Goal: Task Accomplishment & Management: Manage account settings

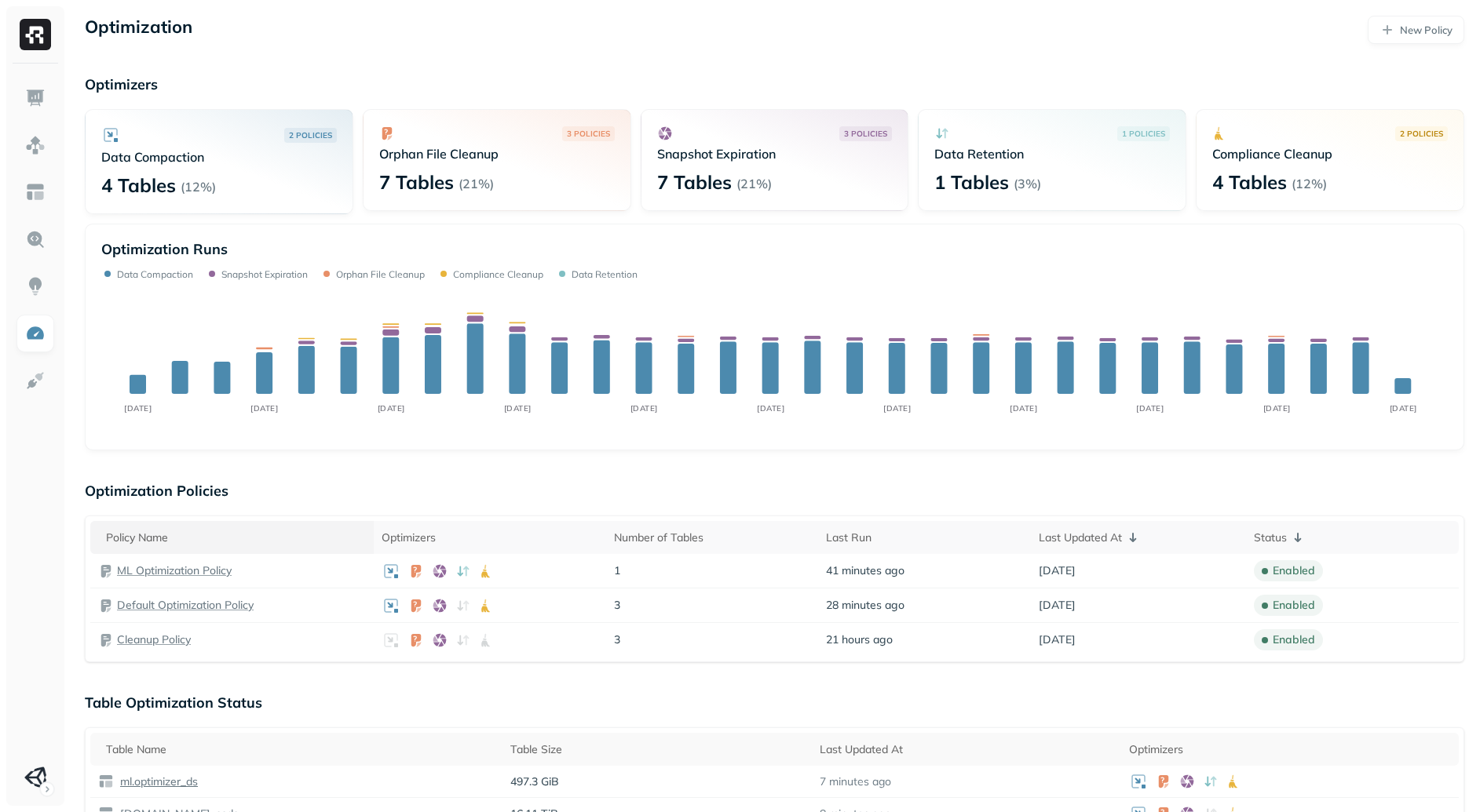
scroll to position [111, 0]
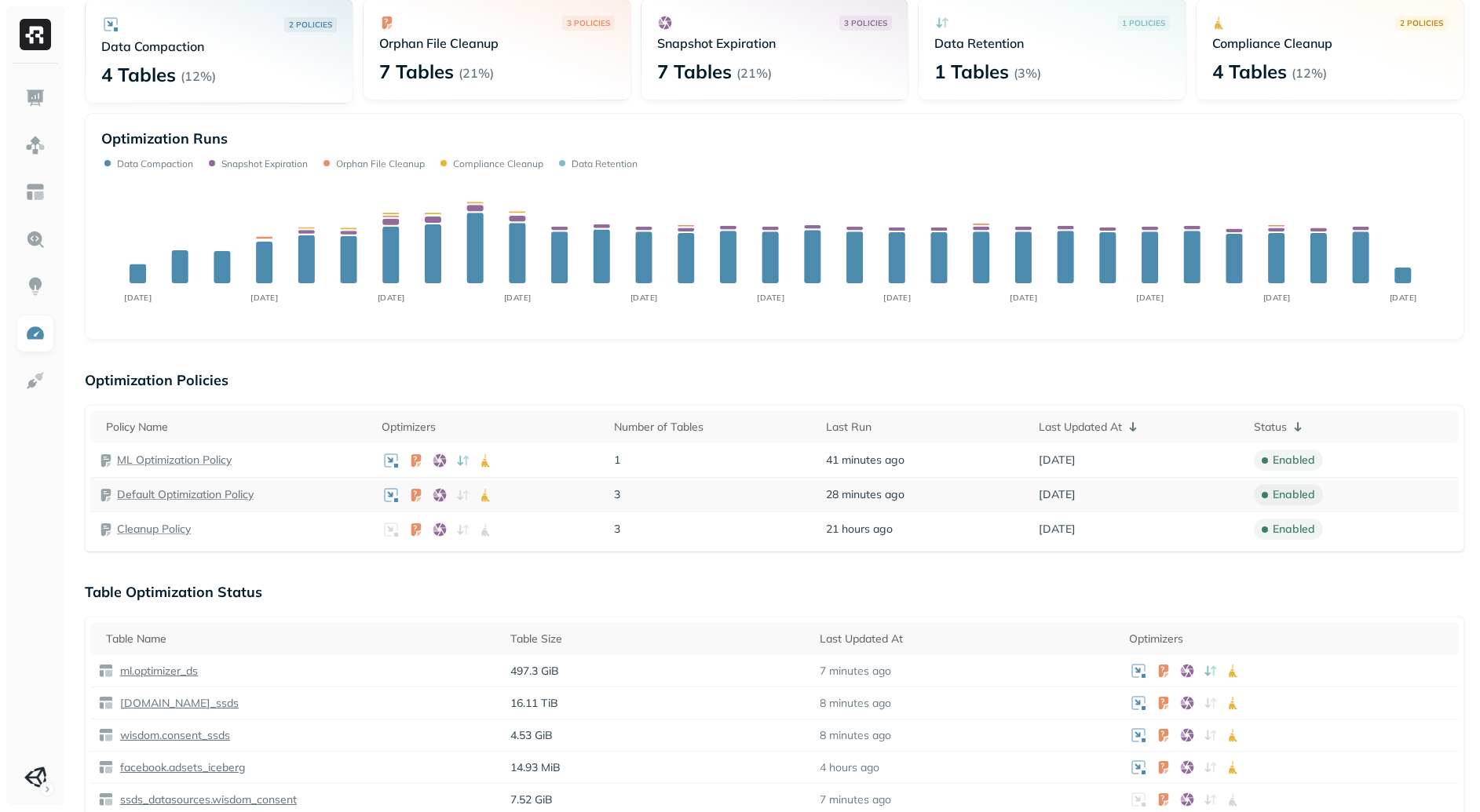
click at [181, 496] on p "Default Optimization Policy" at bounding box center [185, 495] width 136 height 15
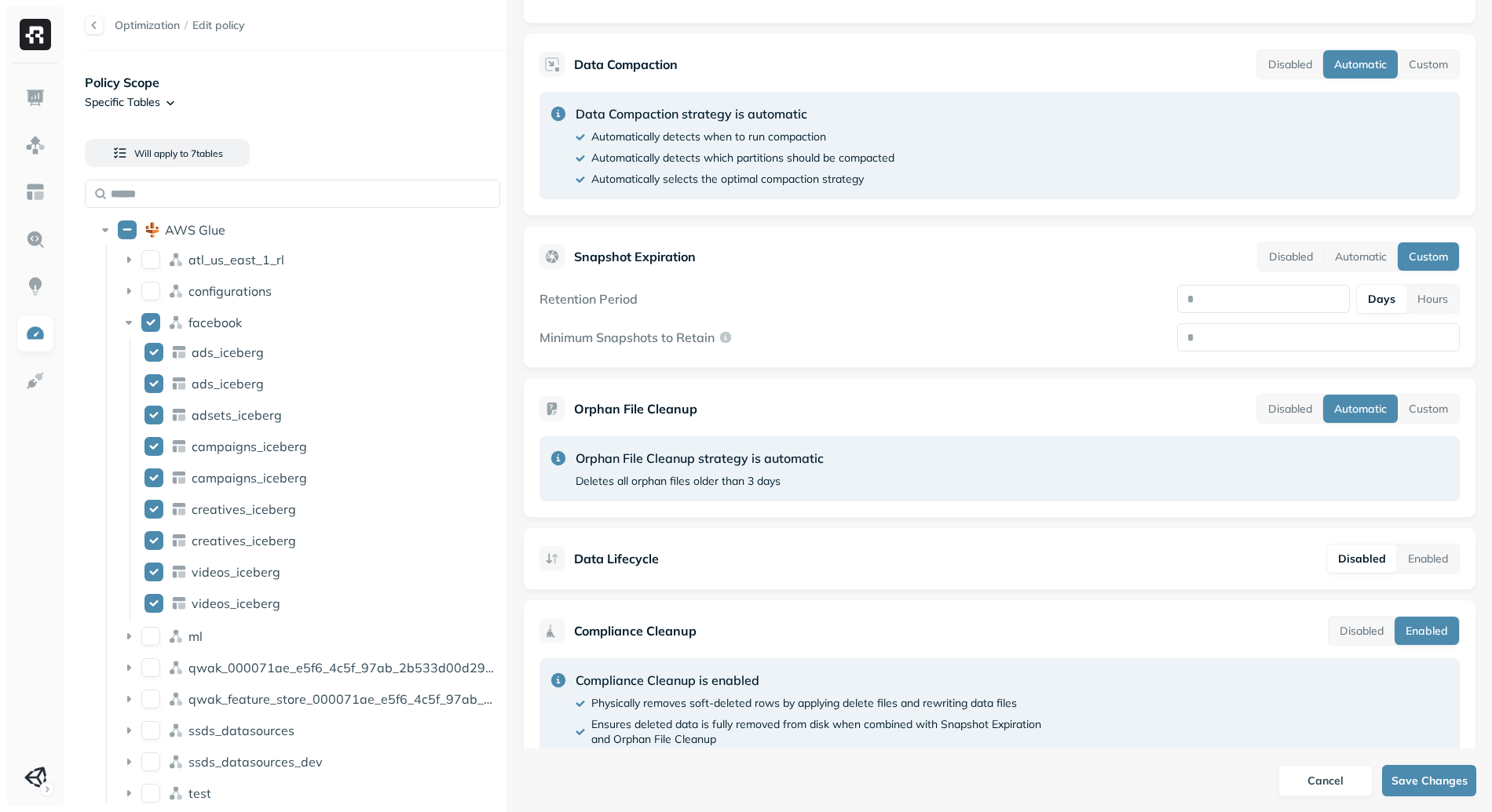
scroll to position [396, 0]
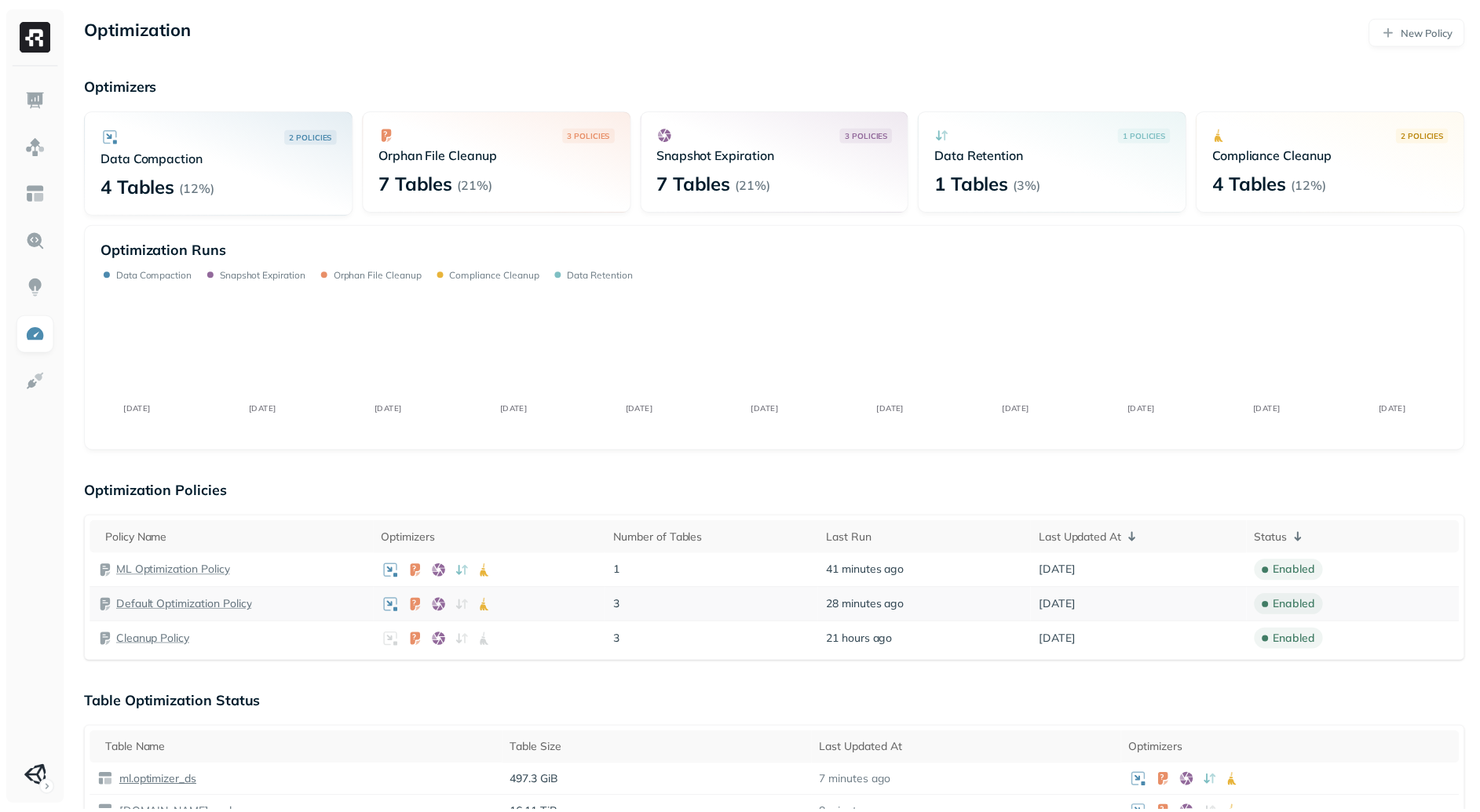
scroll to position [111, 0]
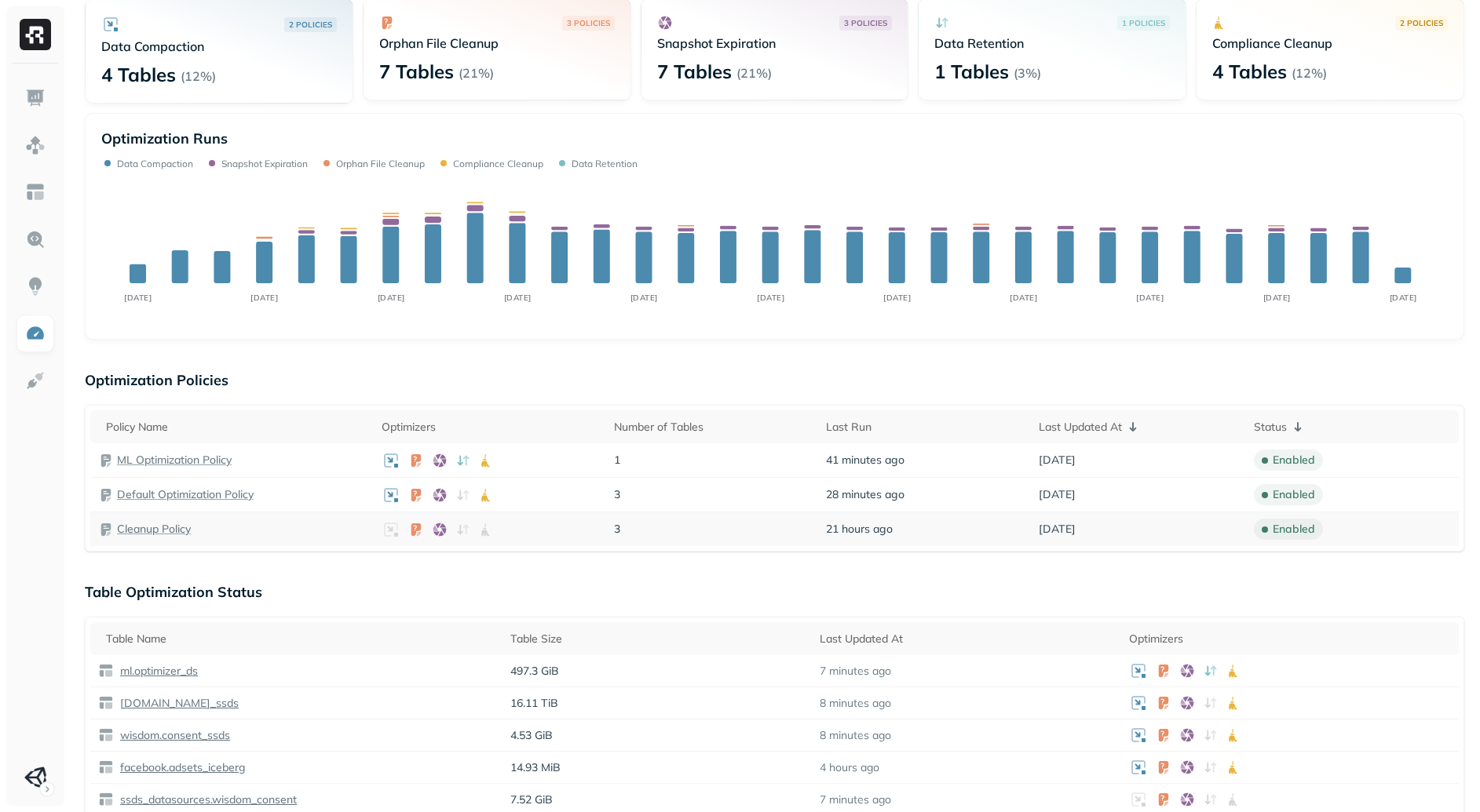
click at [151, 524] on p "Cleanup Policy" at bounding box center [153, 530] width 74 height 15
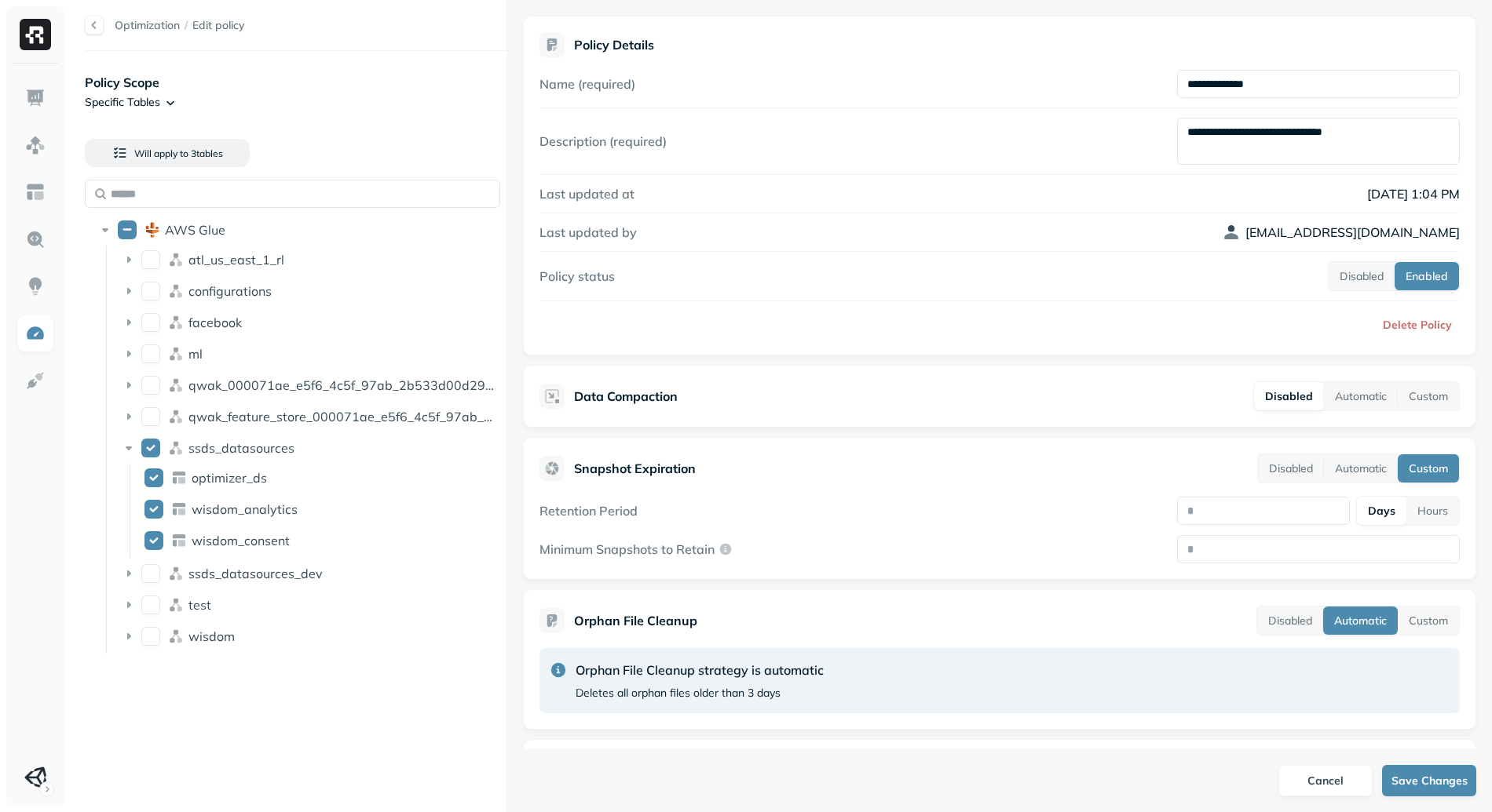
scroll to position [142, 0]
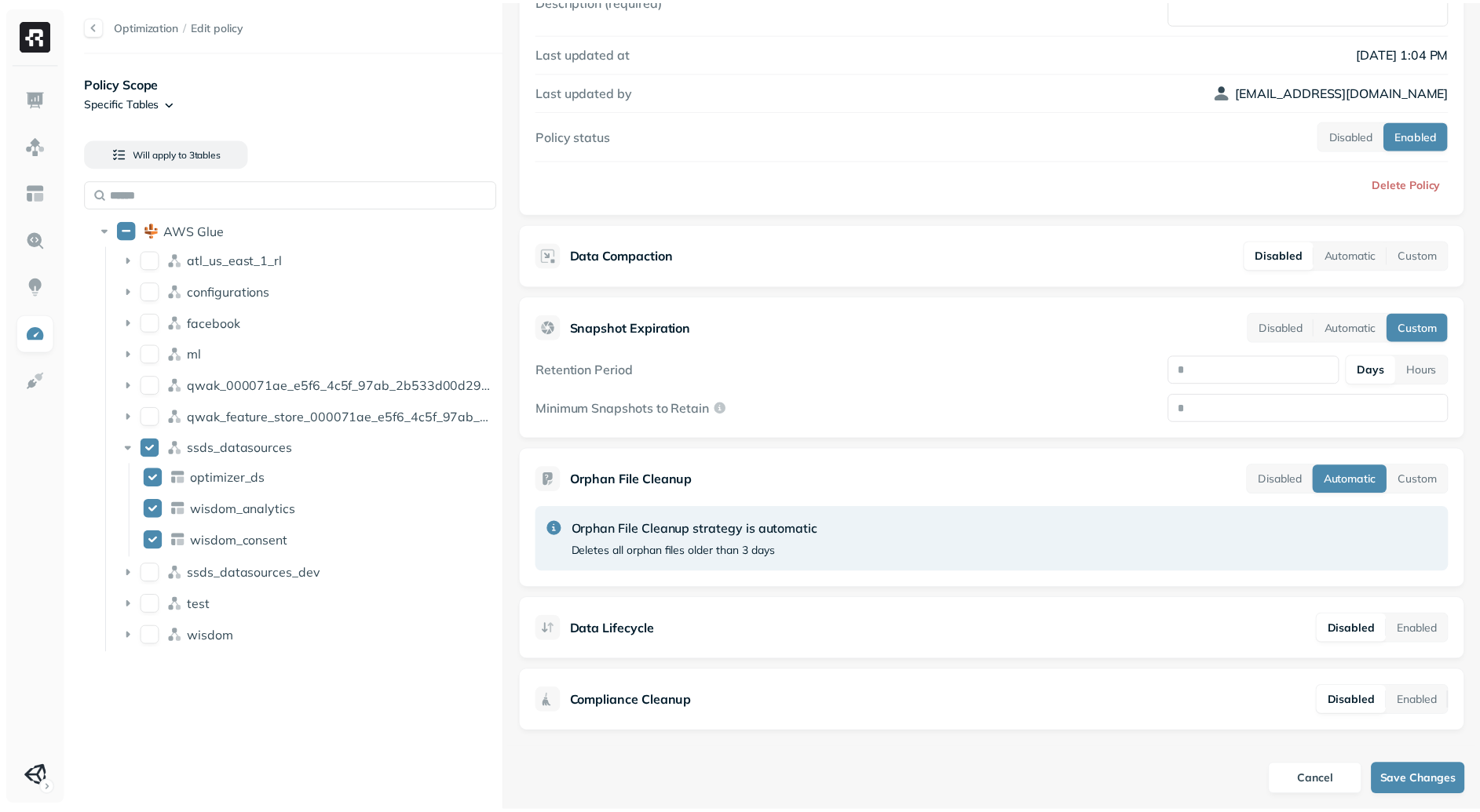
scroll to position [111, 0]
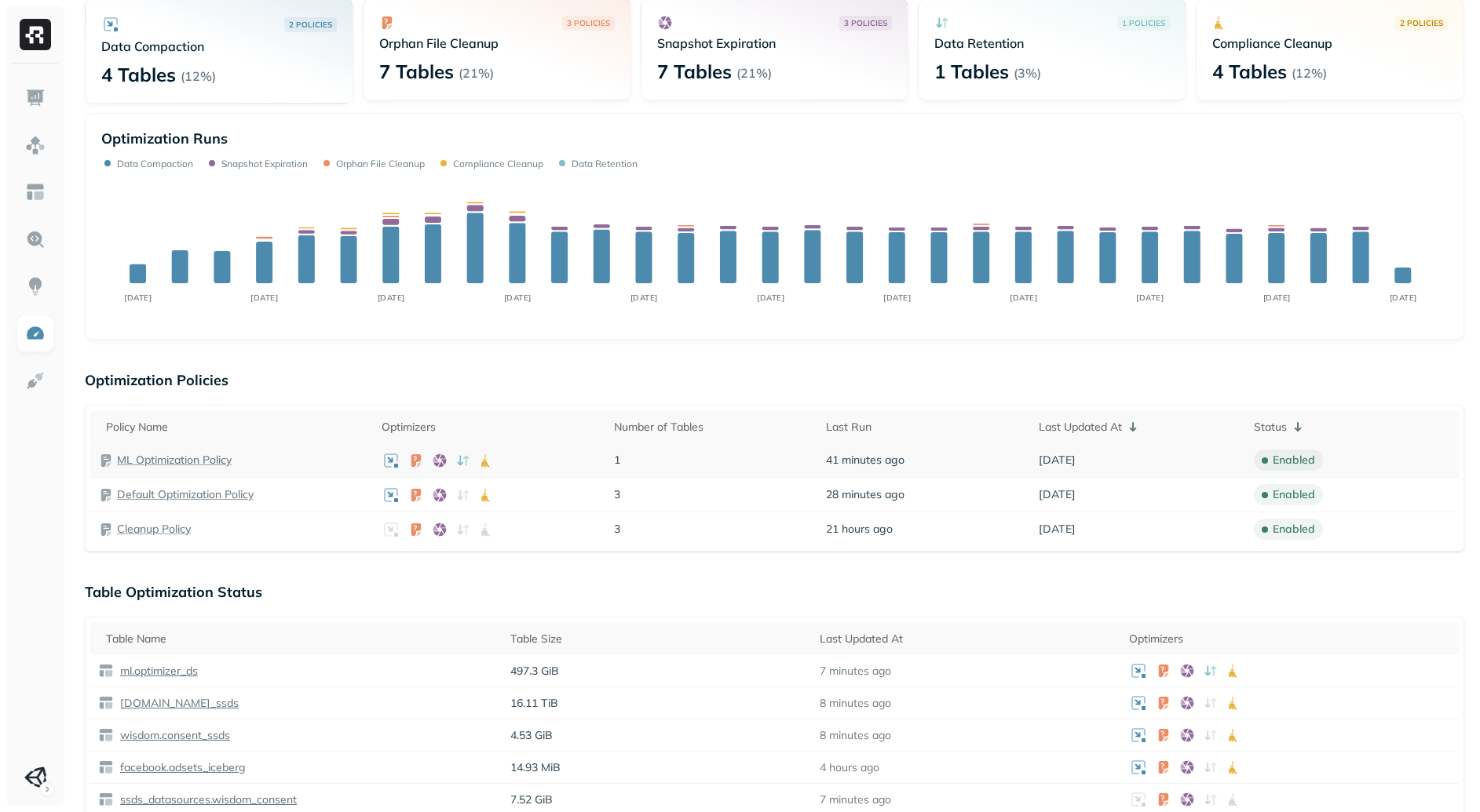
click at [200, 462] on p "ML Optimization Policy" at bounding box center [173, 461] width 115 height 15
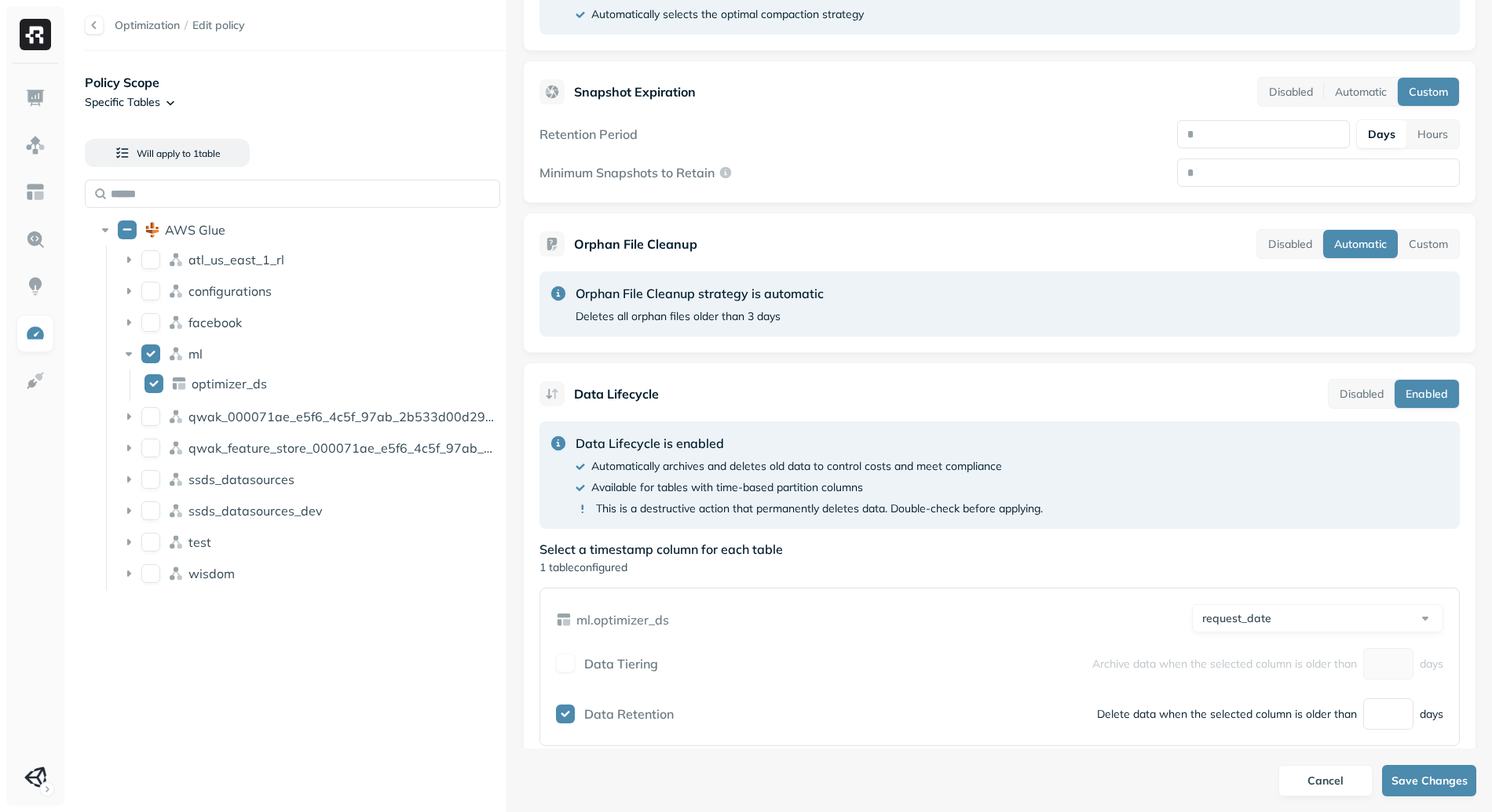
scroll to position [734, 0]
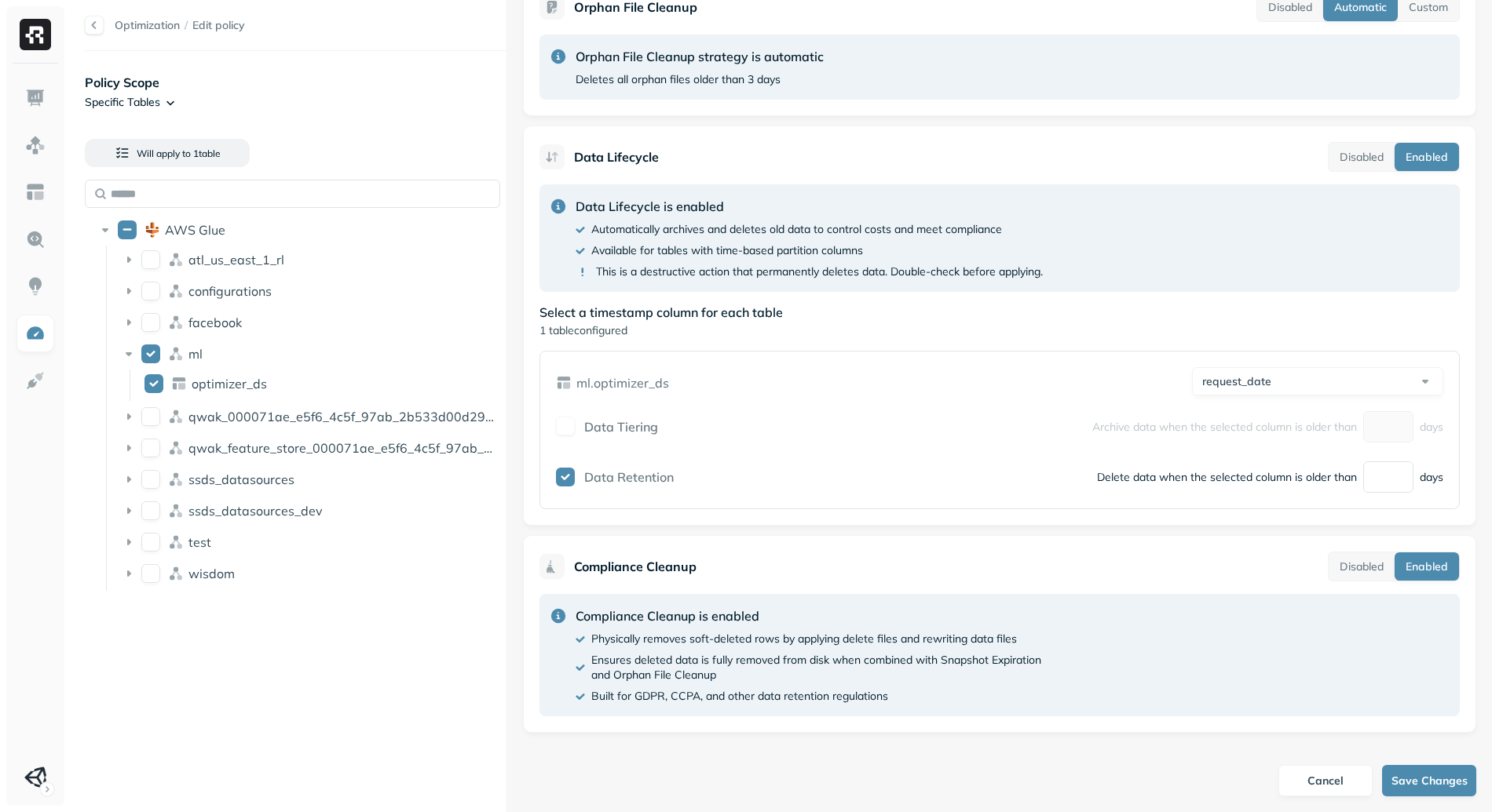
drag, startPoint x: 1378, startPoint y: 484, endPoint x: 1321, endPoint y: 481, distance: 57.1
click at [1321, 481] on div "Delete data when the selected column is older than * days" at bounding box center [1269, 477] width 346 height 32
click at [1375, 478] on input "*" at bounding box center [1388, 477] width 50 height 32
click at [136, 509] on icon at bounding box center [129, 511] width 16 height 16
click at [156, 544] on button "test_spark" at bounding box center [154, 541] width 19 height 19
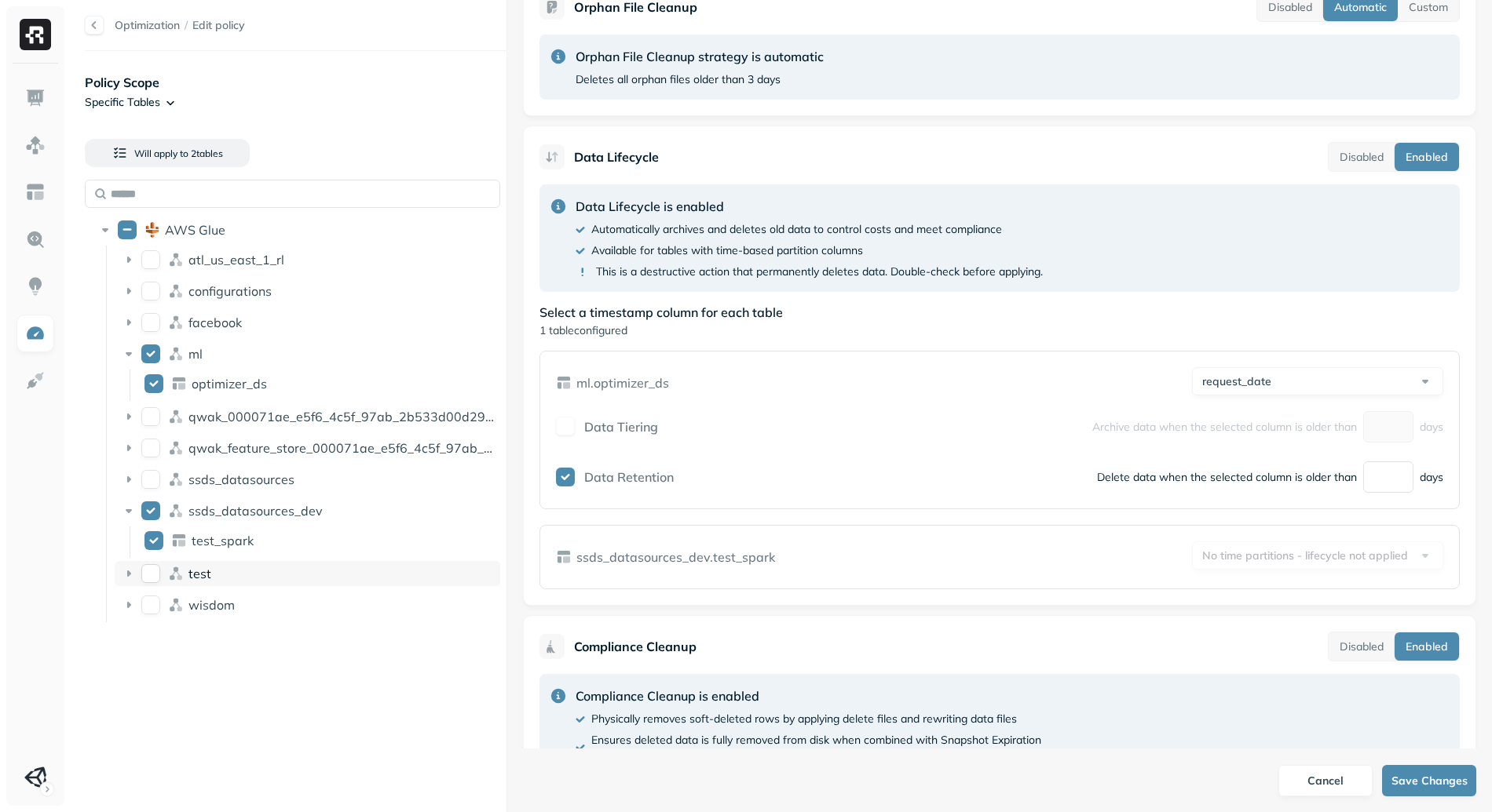
type button "on"
click at [221, 192] on input "text" at bounding box center [292, 194] width 415 height 28
paste input "**********"
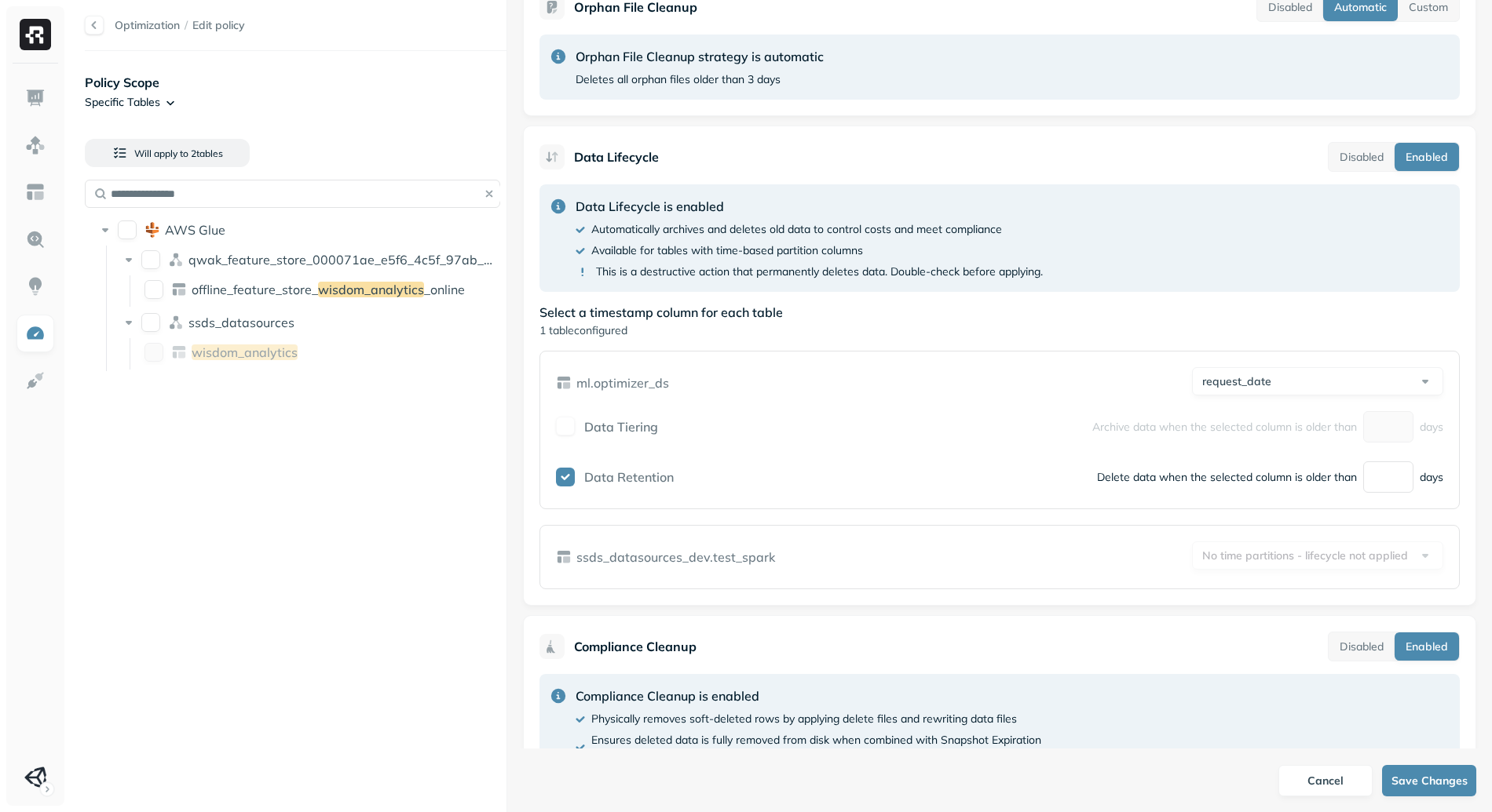
type input "**********"
click at [489, 193] on button "button" at bounding box center [490, 194] width 22 height 22
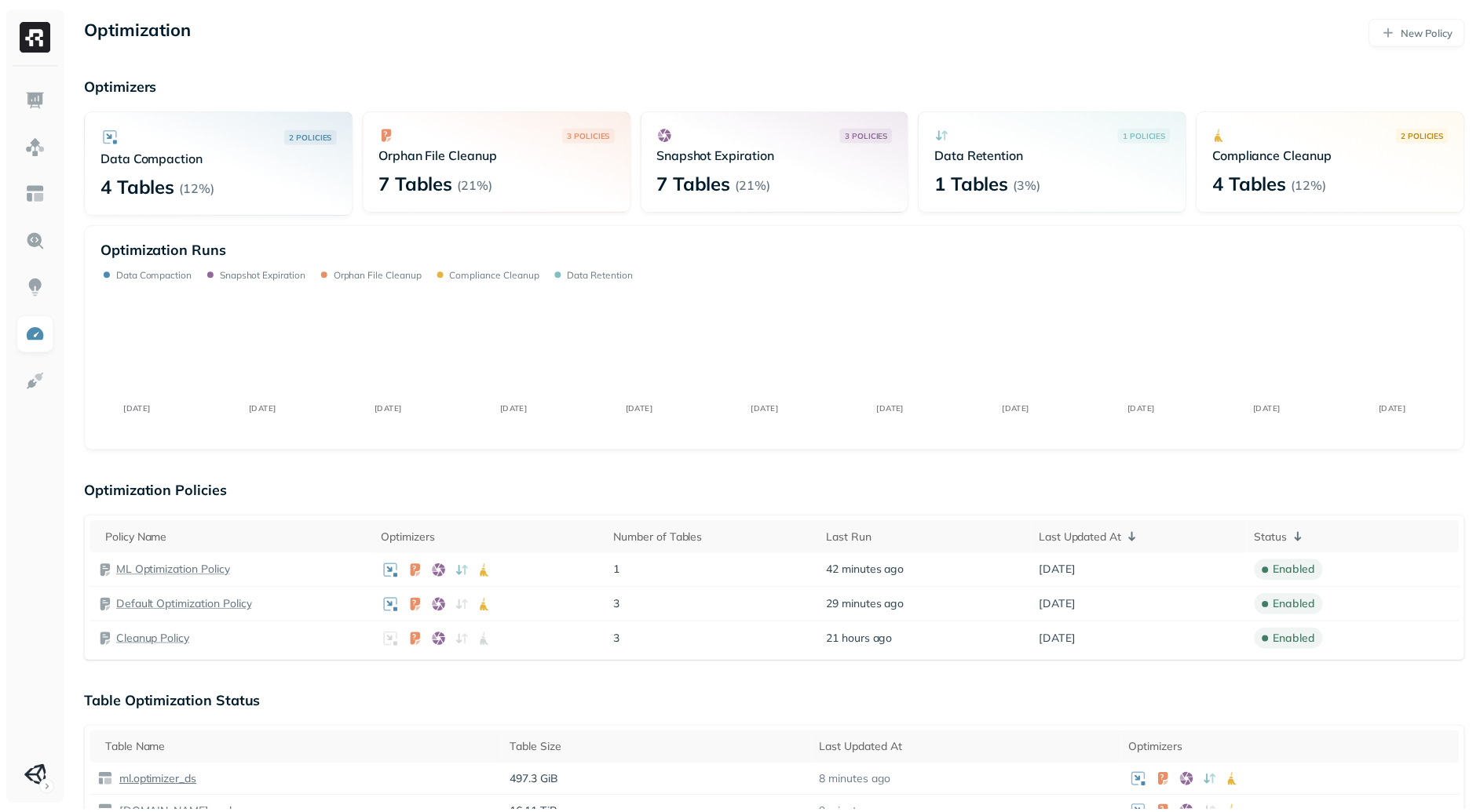
scroll to position [111, 0]
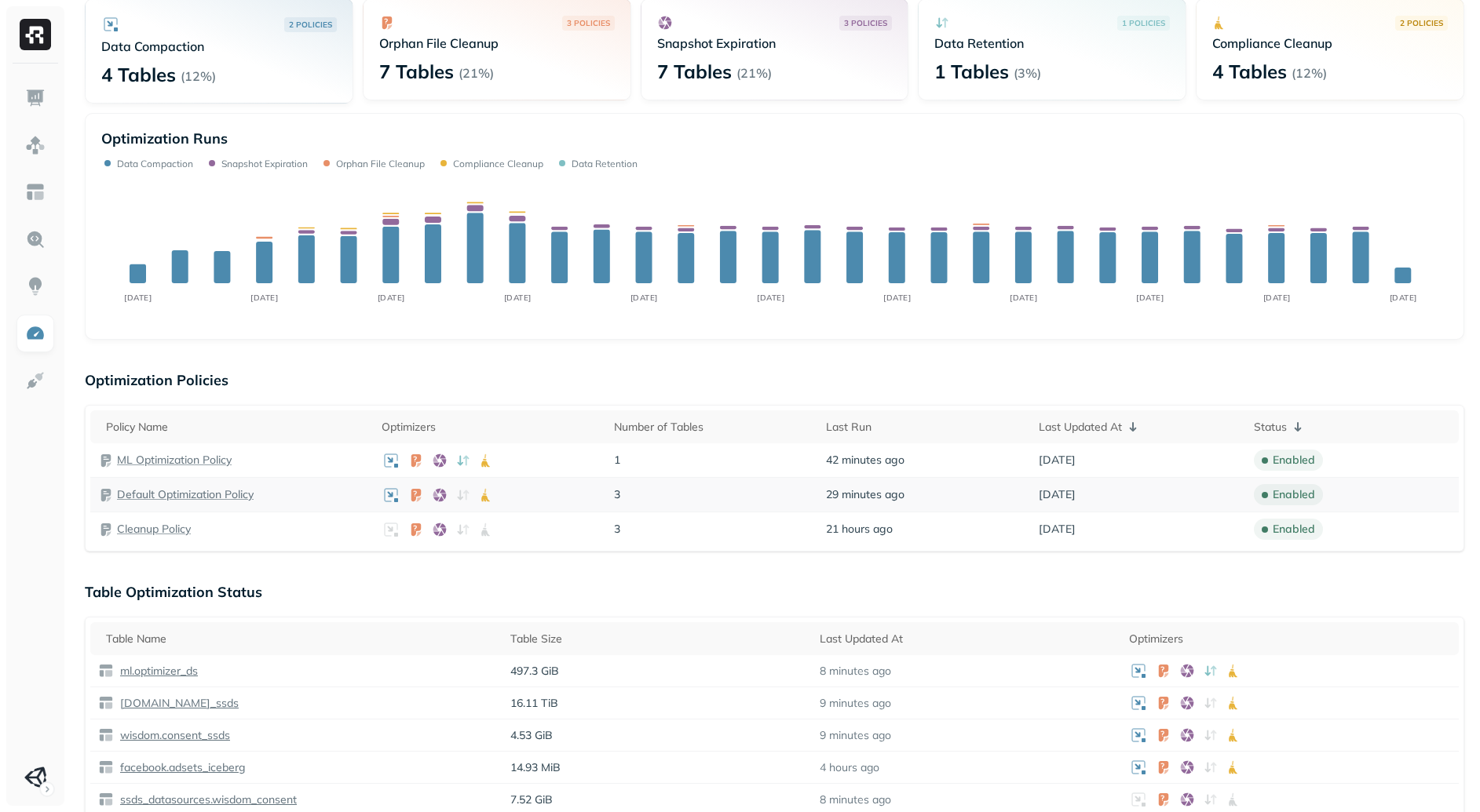
click at [175, 499] on p "Default Optimization Policy" at bounding box center [185, 495] width 136 height 15
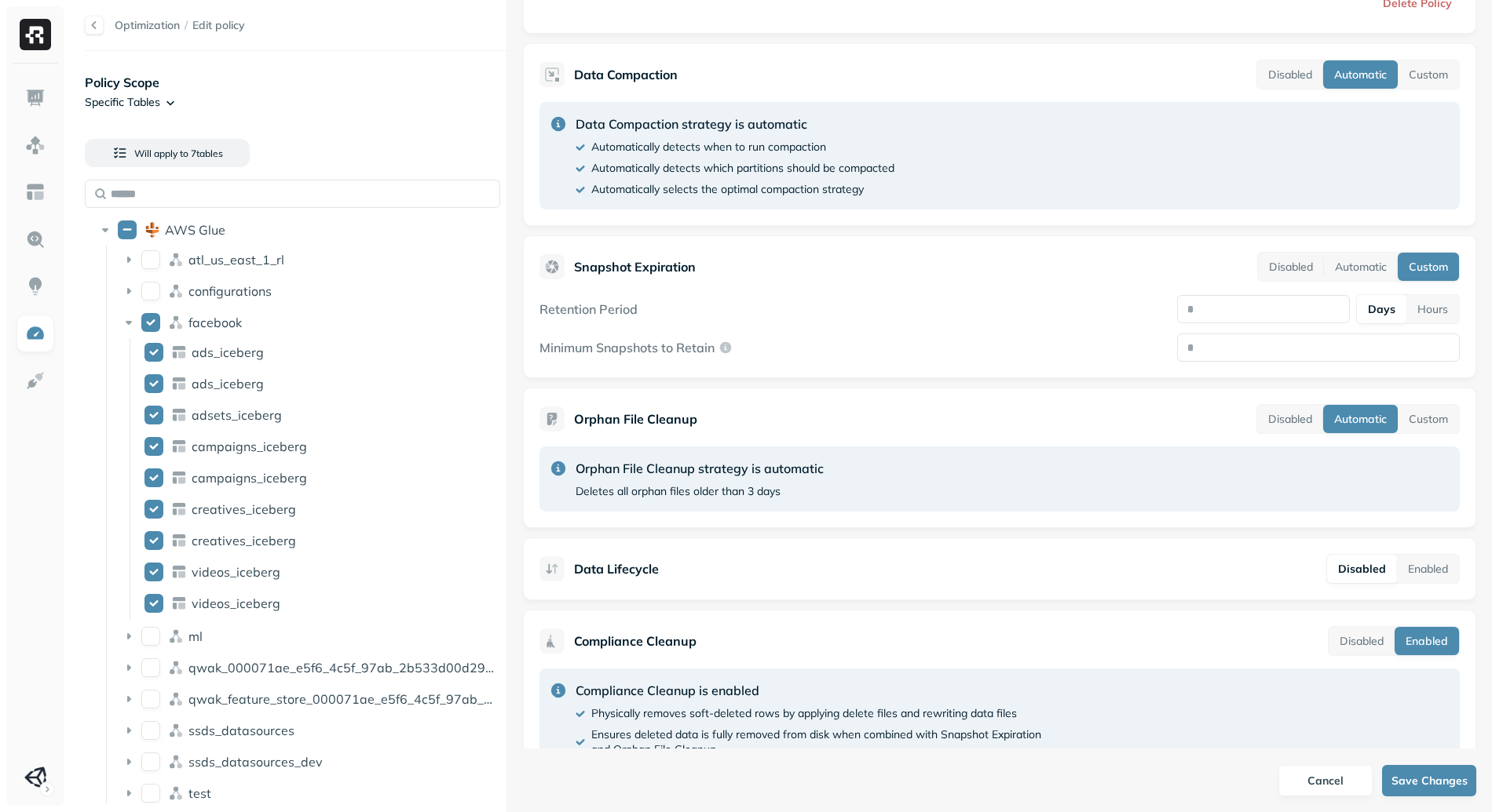
scroll to position [332, 0]
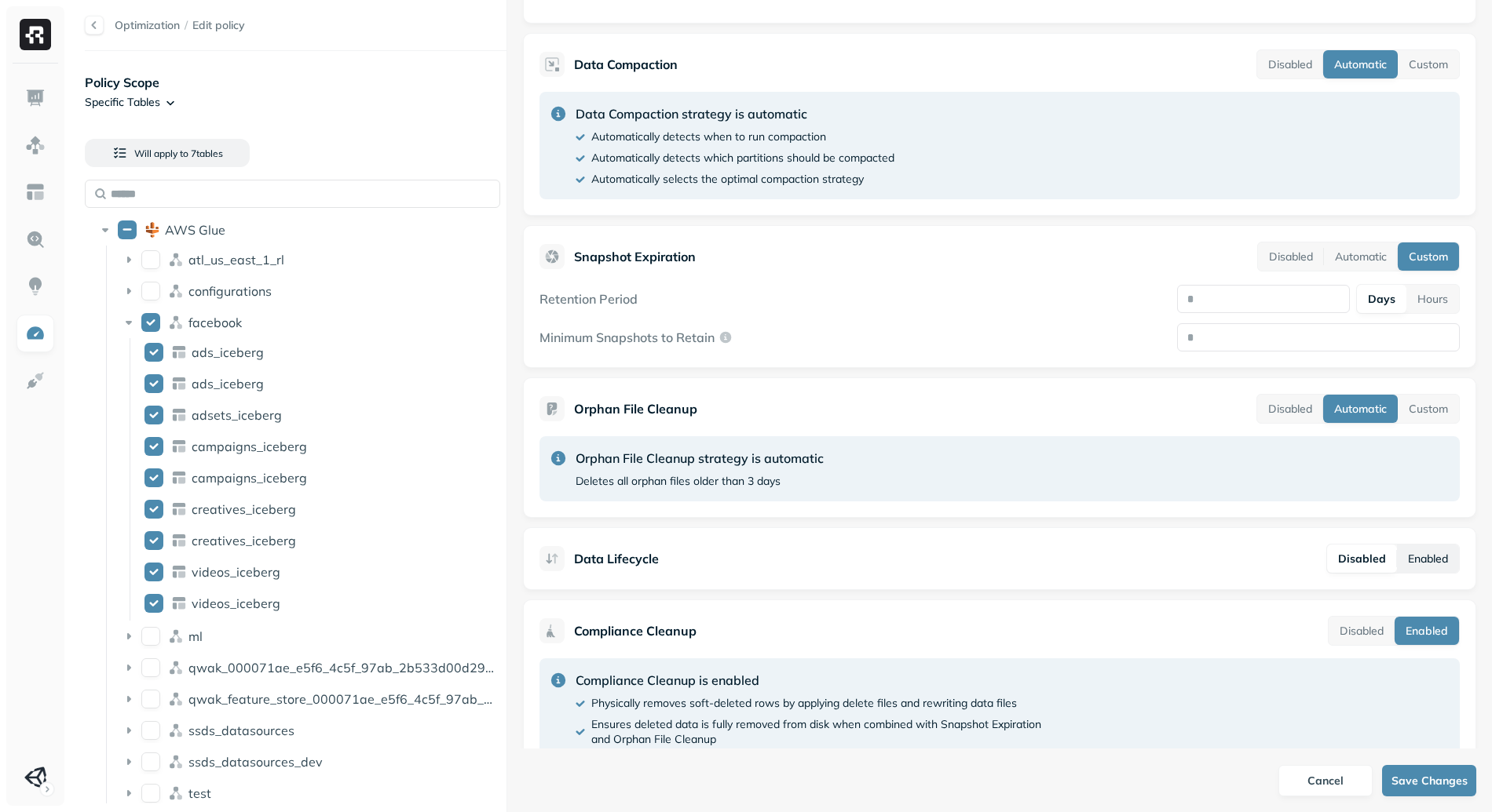
click at [1422, 565] on button "Enabled" at bounding box center [1428, 558] width 62 height 28
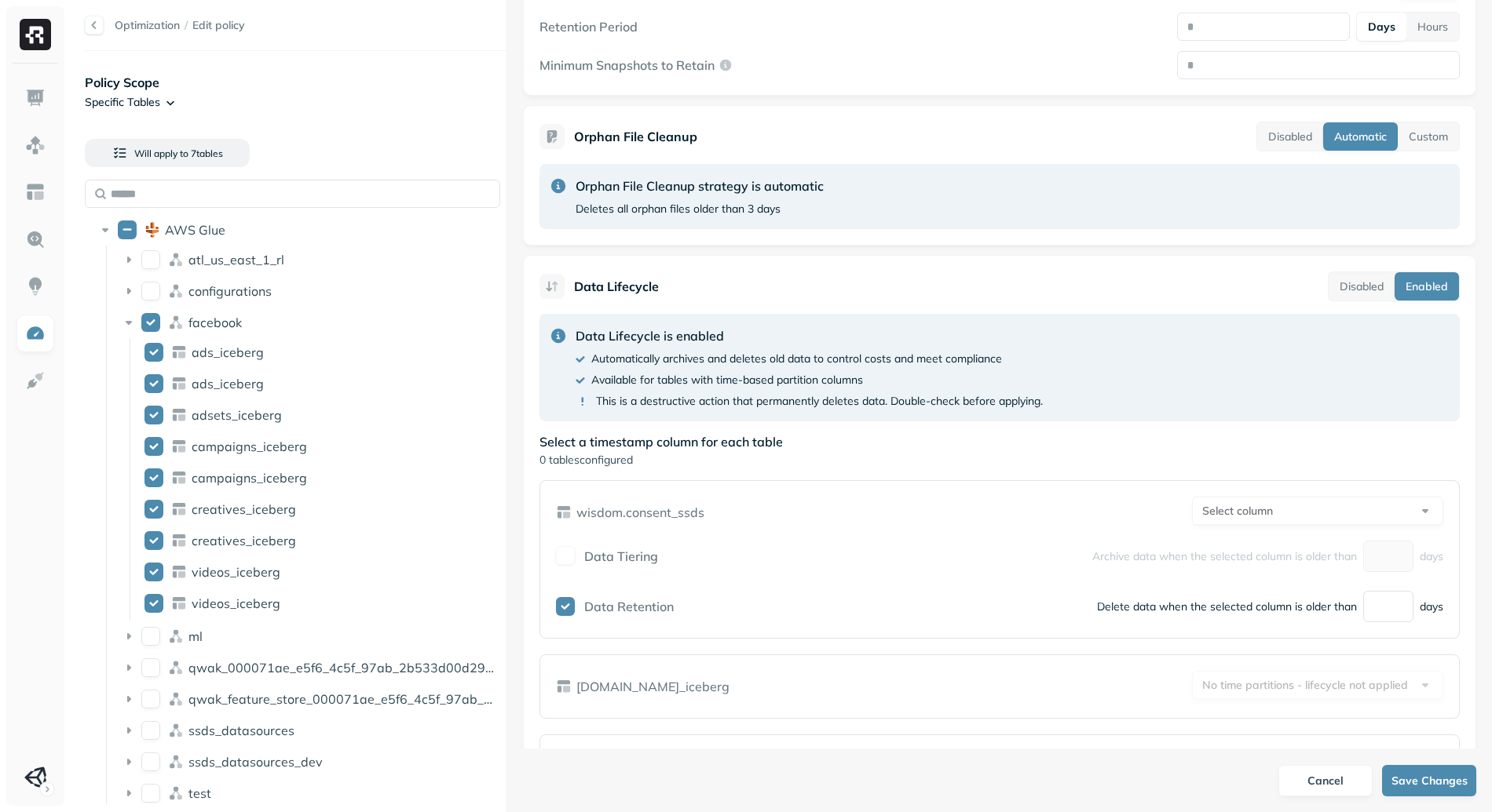
scroll to position [763, 0]
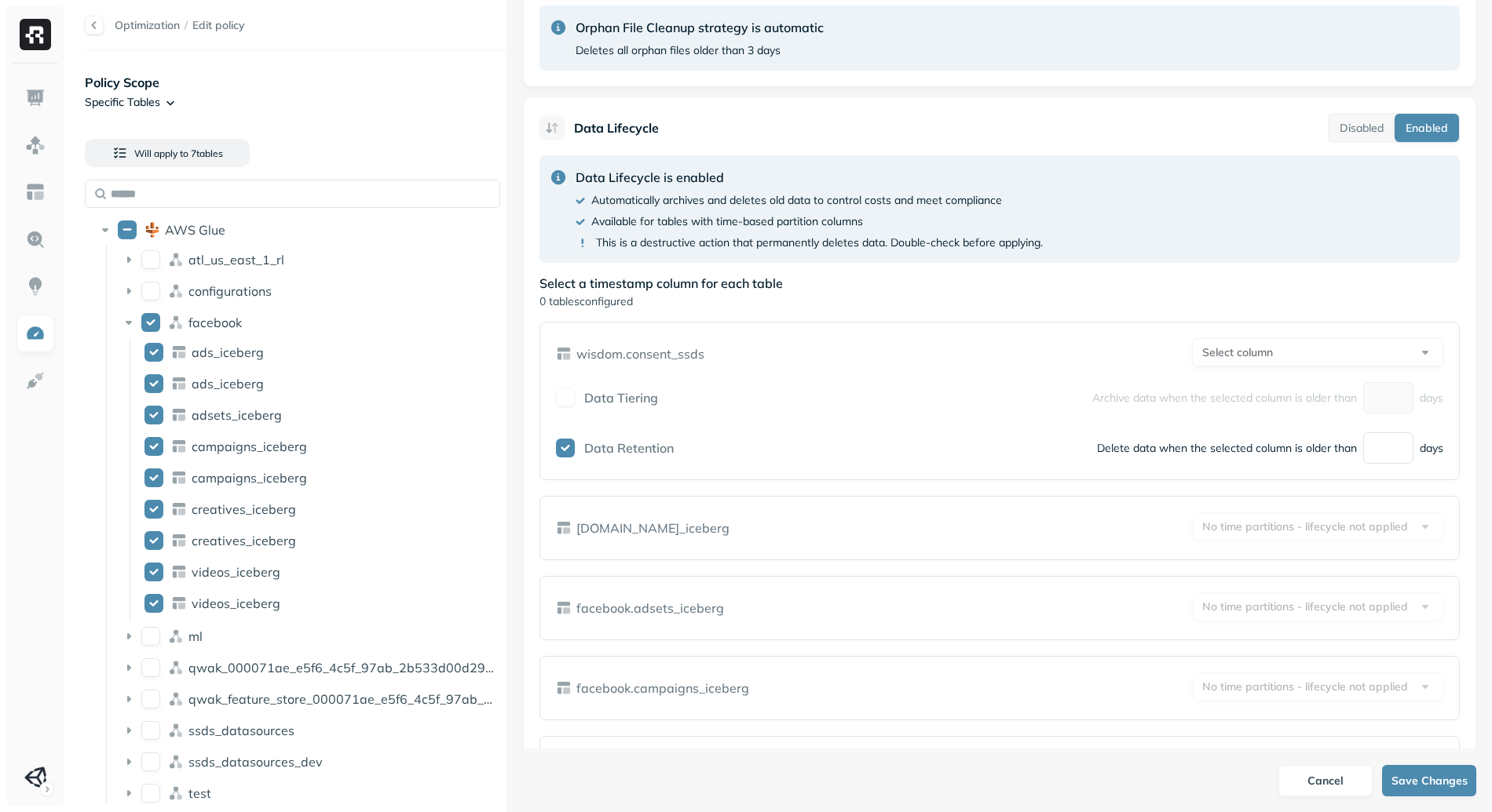
click at [685, 355] on p "wisdom.consent_ssds" at bounding box center [640, 354] width 128 height 19
click at [684, 355] on p "wisdom.consent_ssds" at bounding box center [640, 354] width 128 height 19
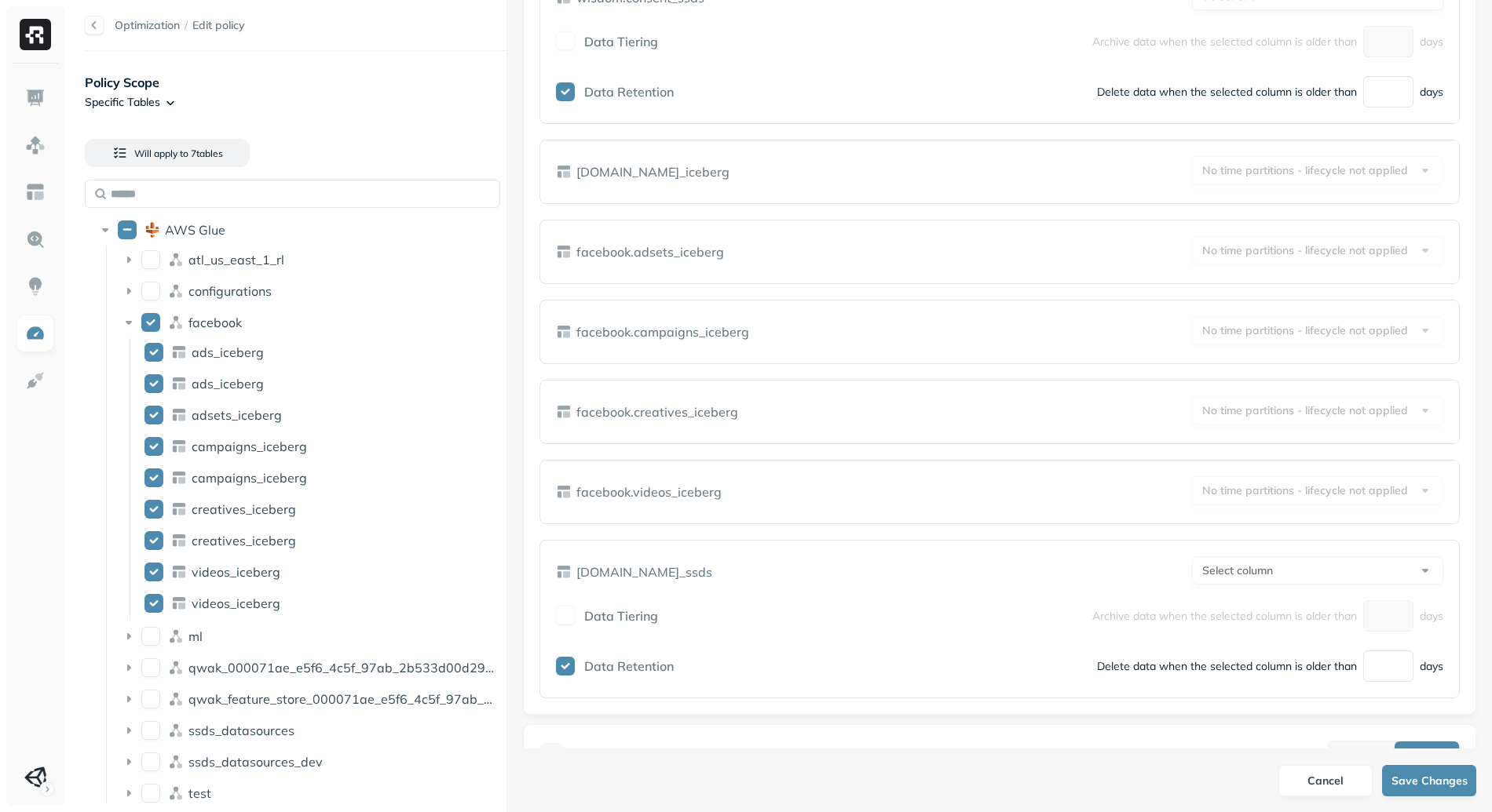
scroll to position [1308, 0]
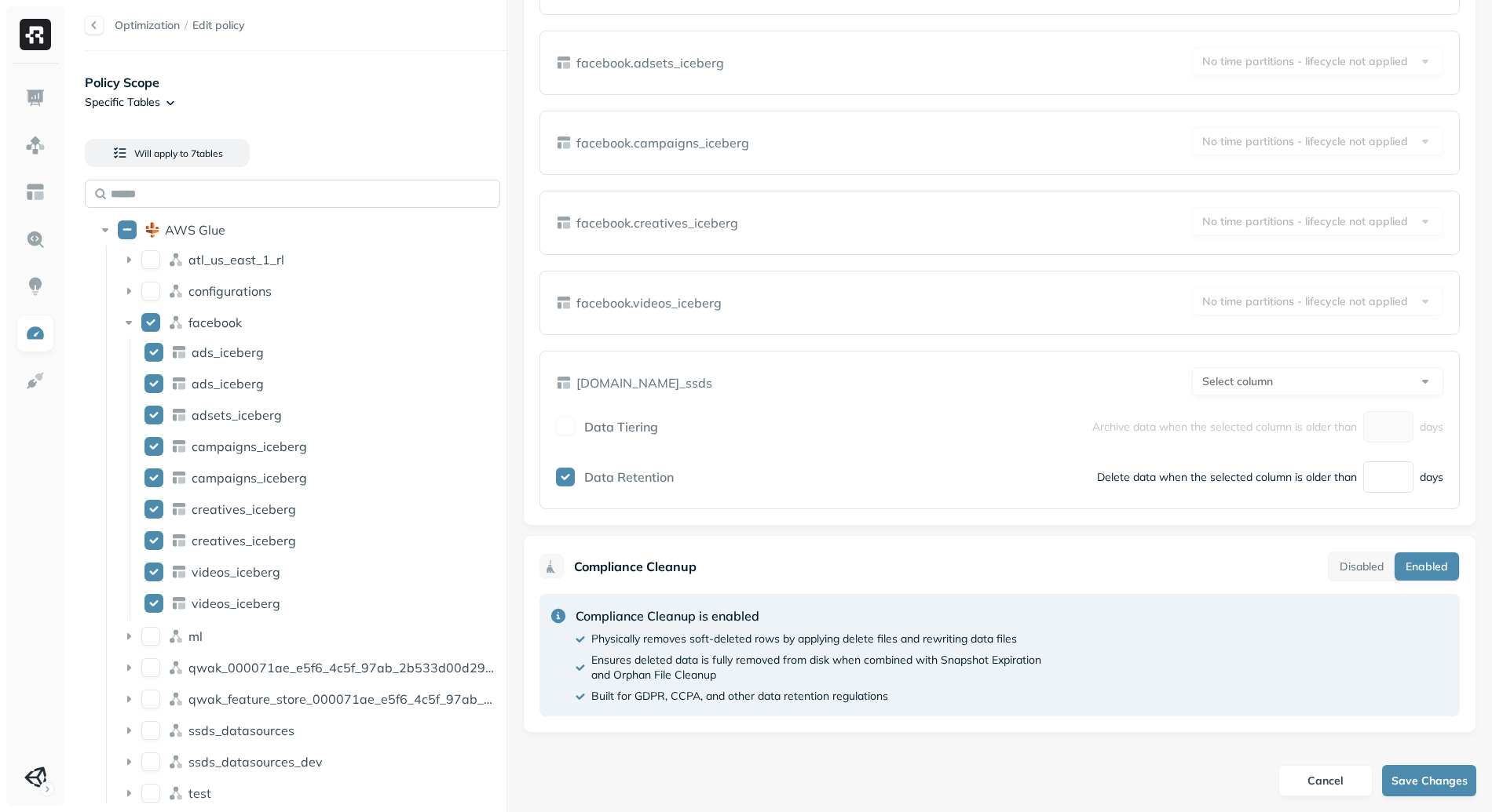
click at [224, 189] on input "text" at bounding box center [292, 194] width 415 height 28
paste input "**********"
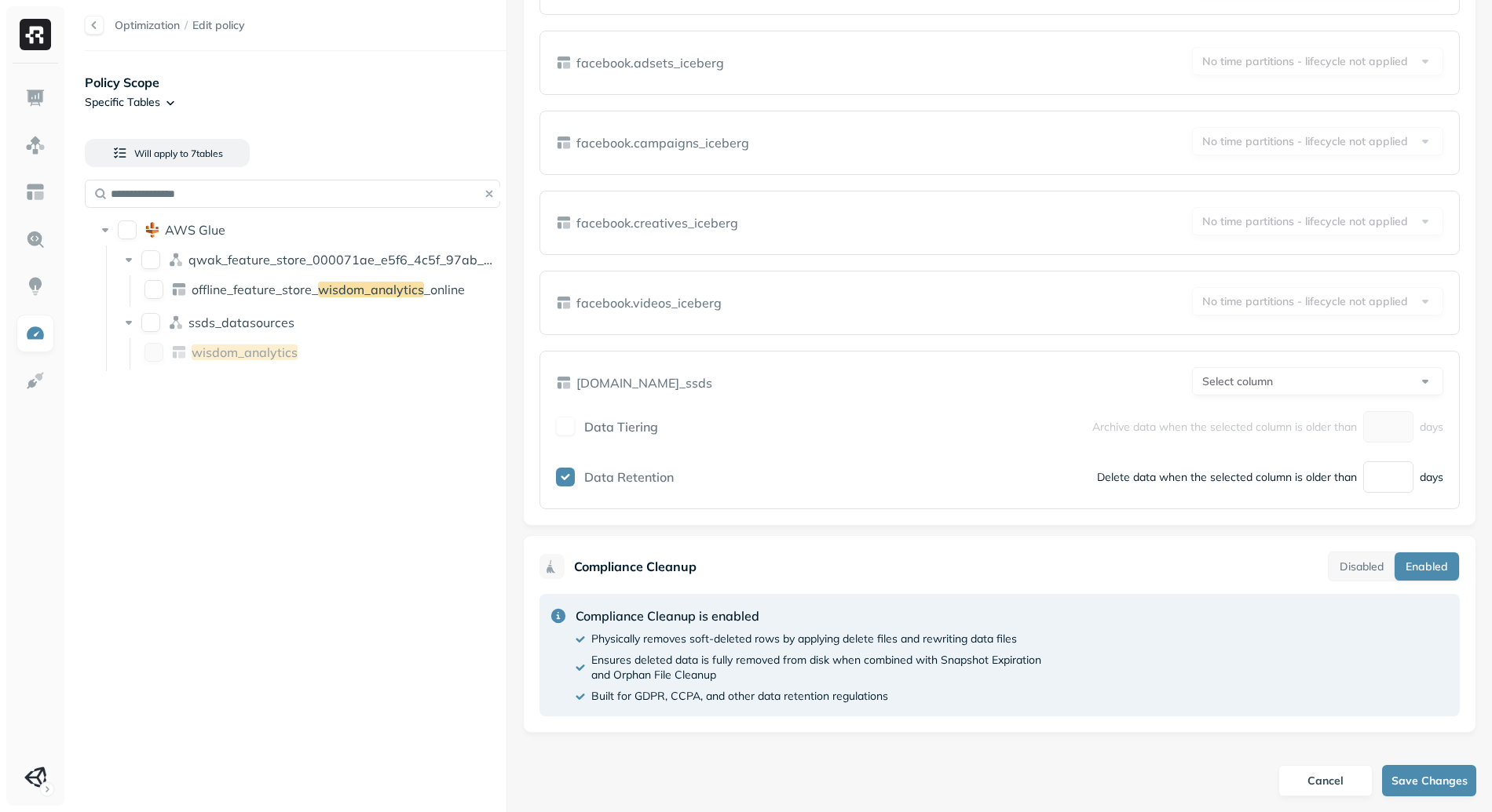
type input "**********"
click at [151, 31] on link "Optimization" at bounding box center [147, 24] width 65 height 14
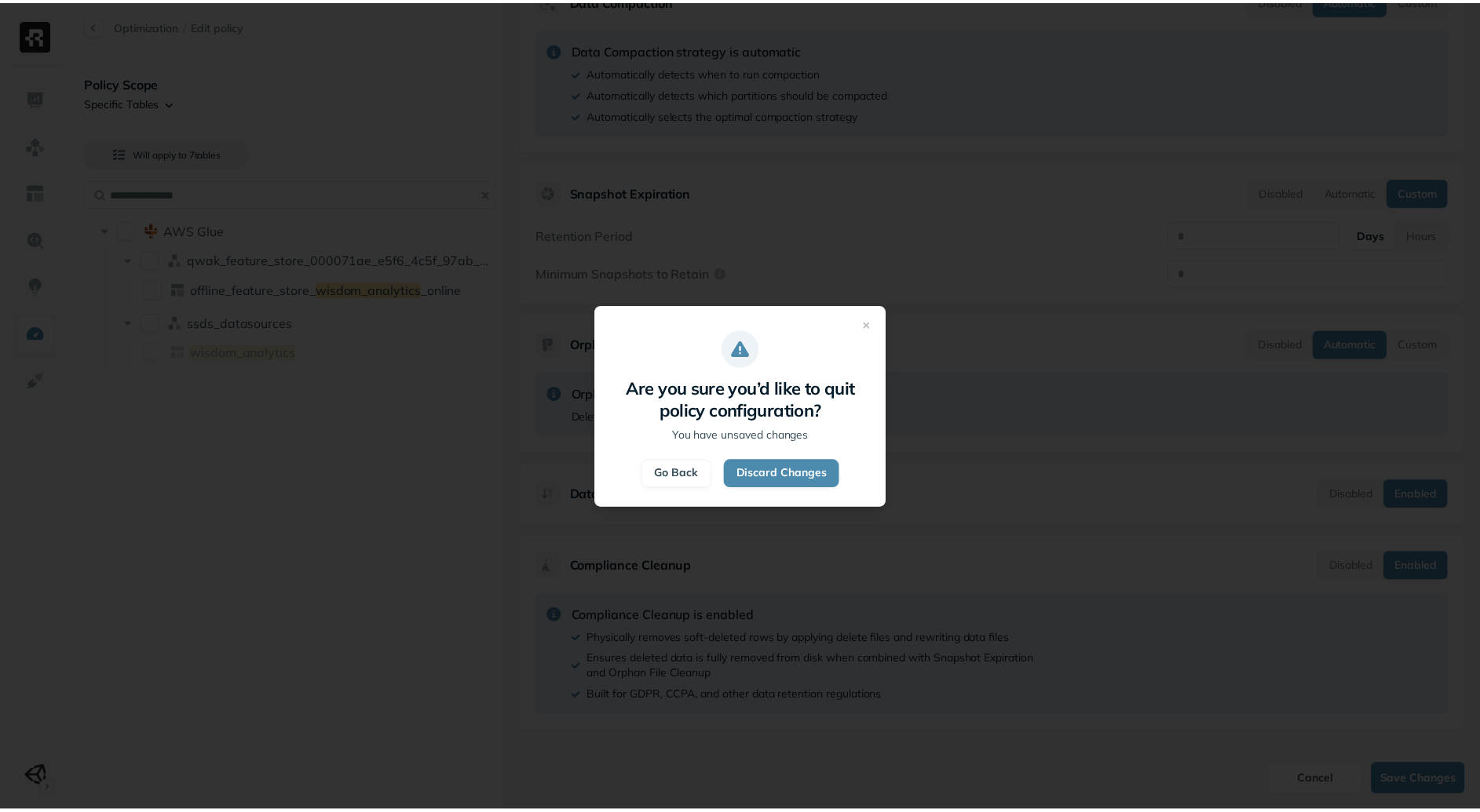
scroll to position [396, 0]
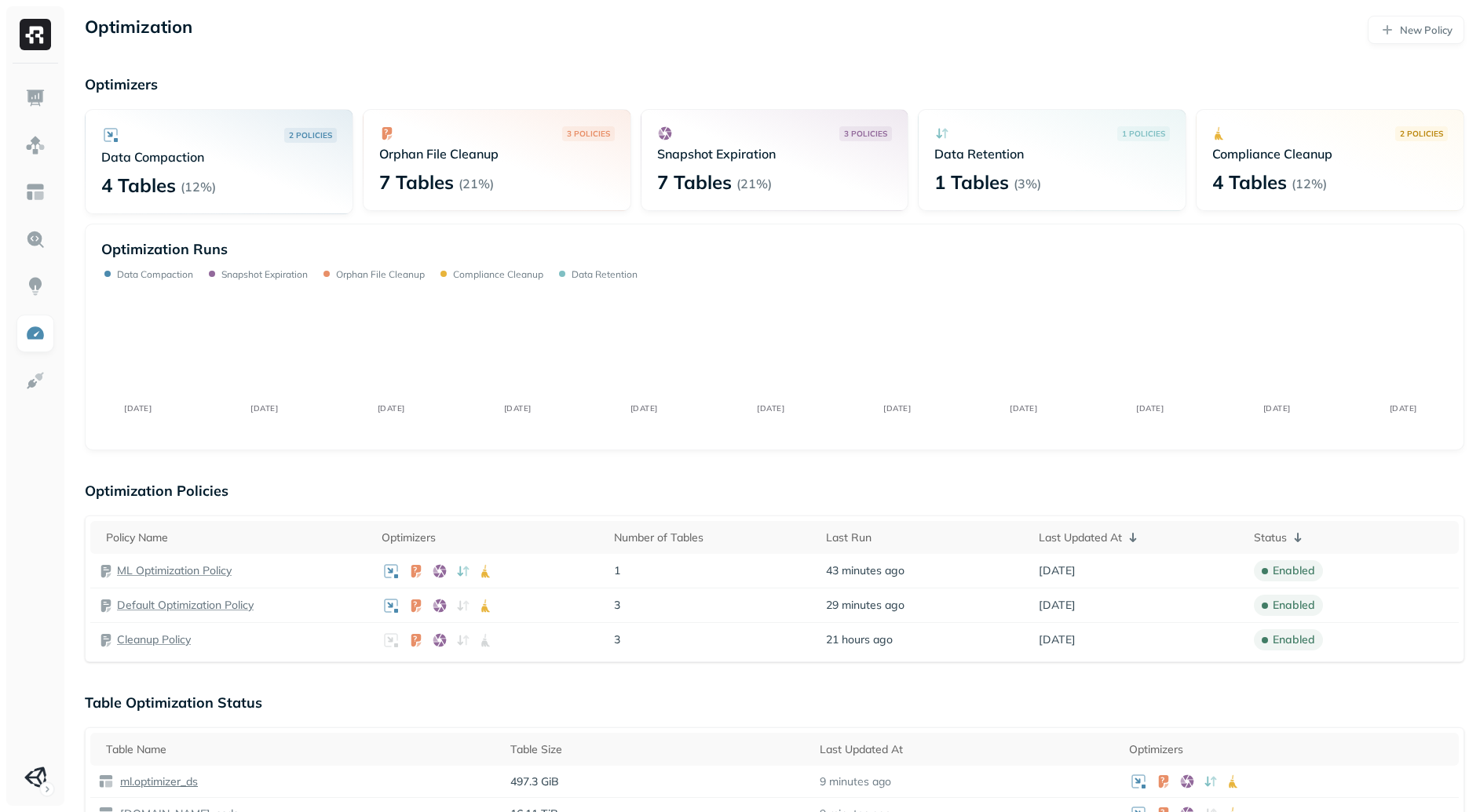
click at [808, 475] on div "Optimization New Policy Optimizers 2 POLICIES Data Compaction 4 Tables ( 12% ) …" at bounding box center [774, 813] width 1411 height 1627
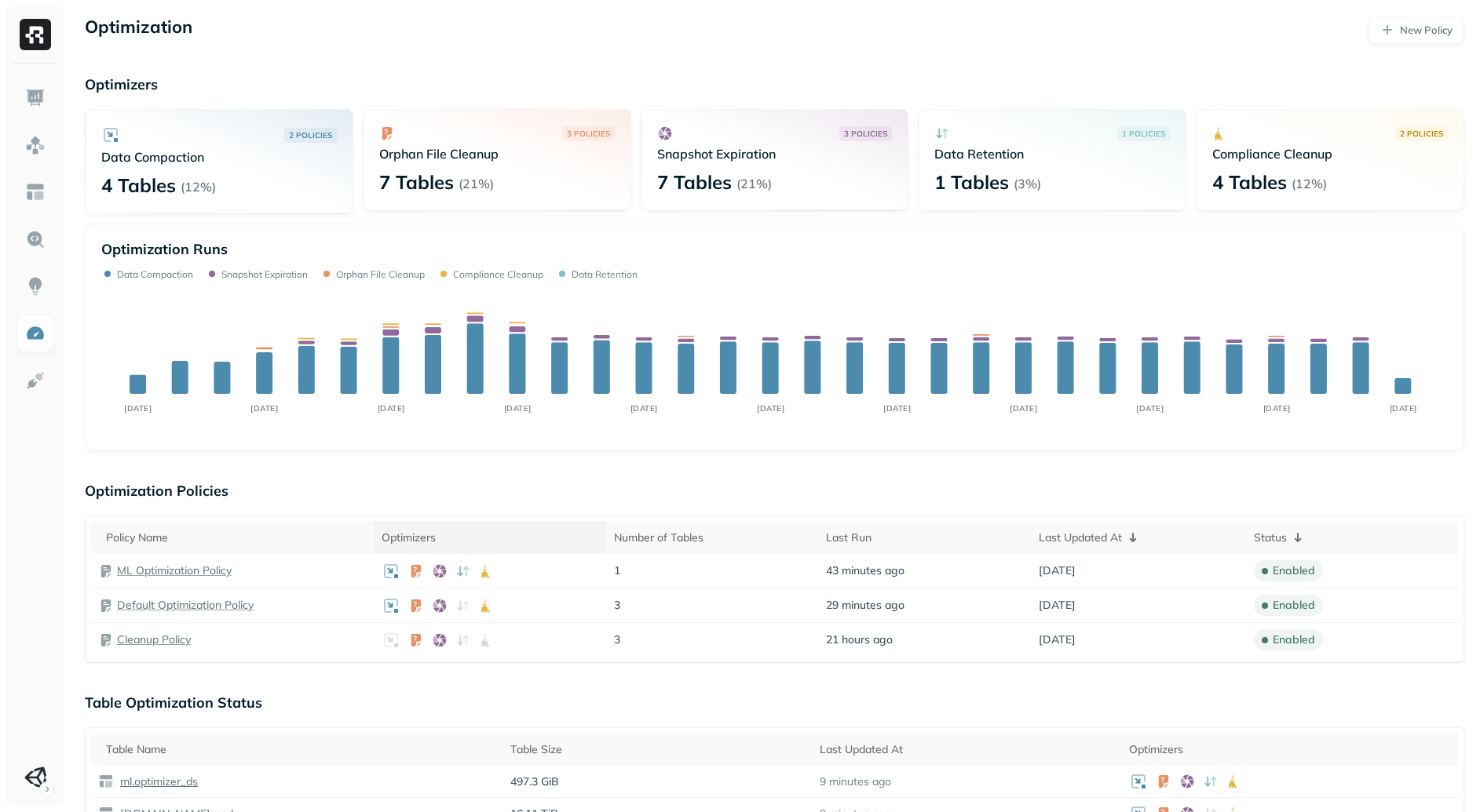
scroll to position [10, 0]
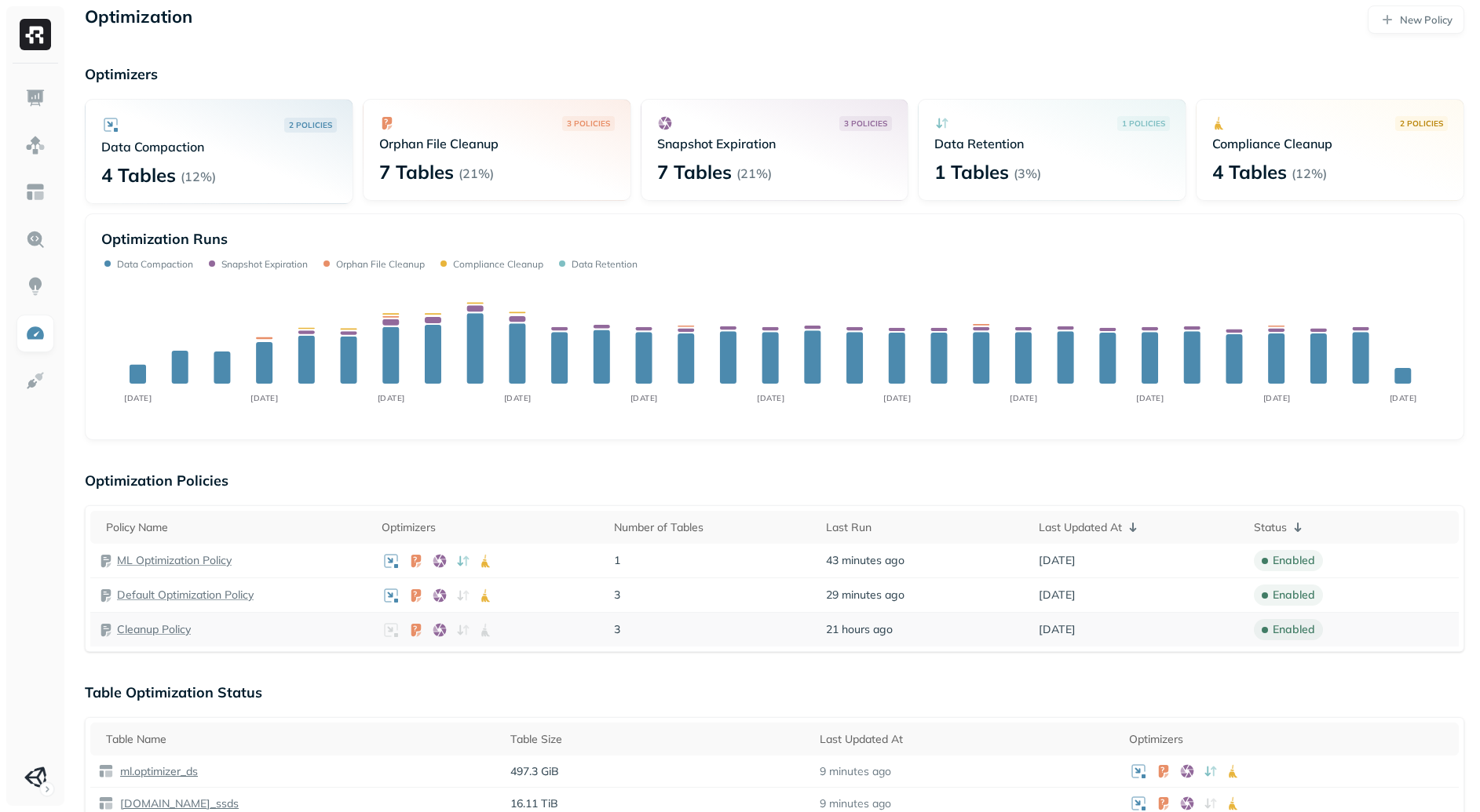
click at [145, 628] on p "Cleanup Policy" at bounding box center [153, 630] width 74 height 15
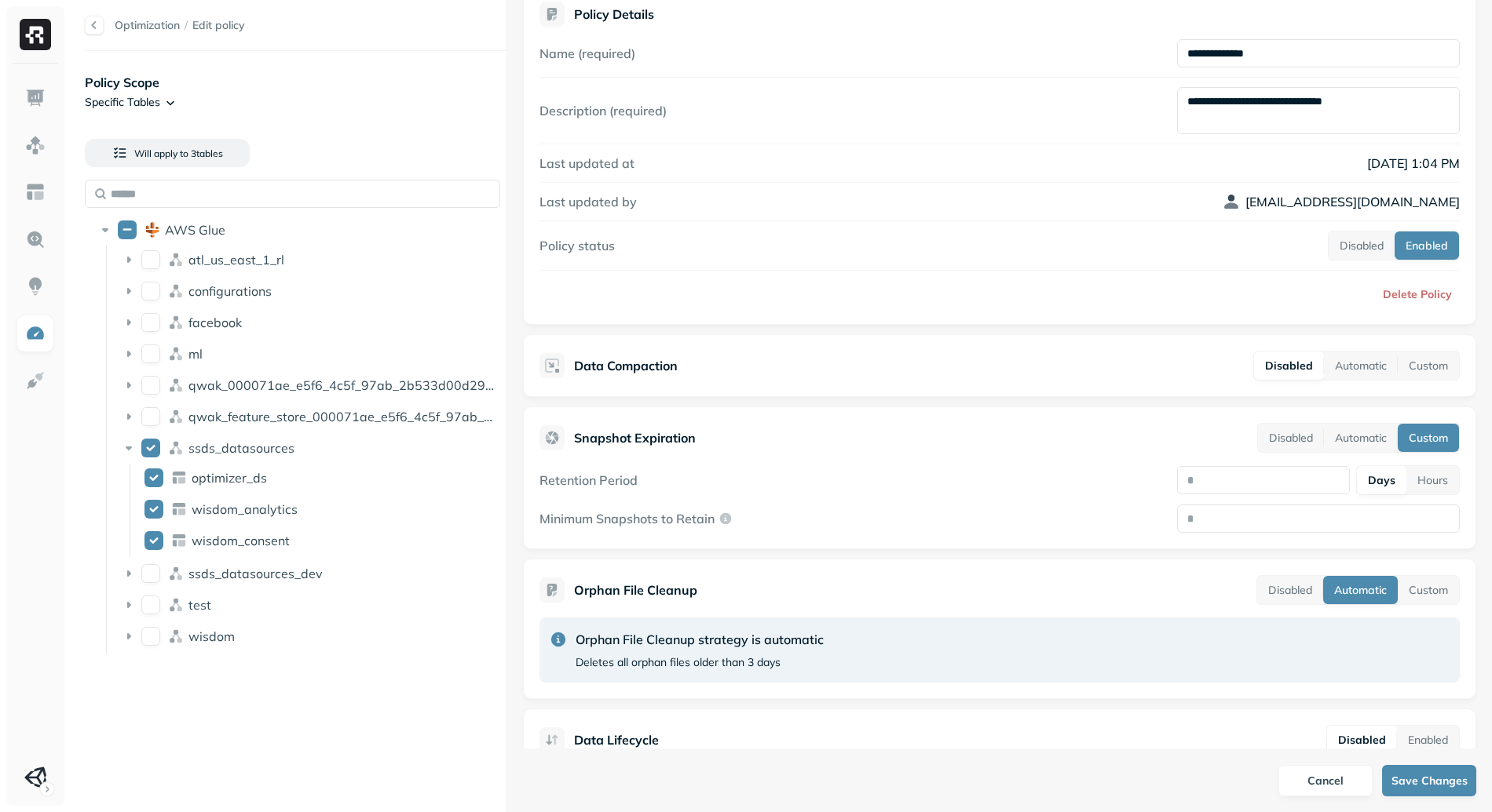
scroll to position [142, 0]
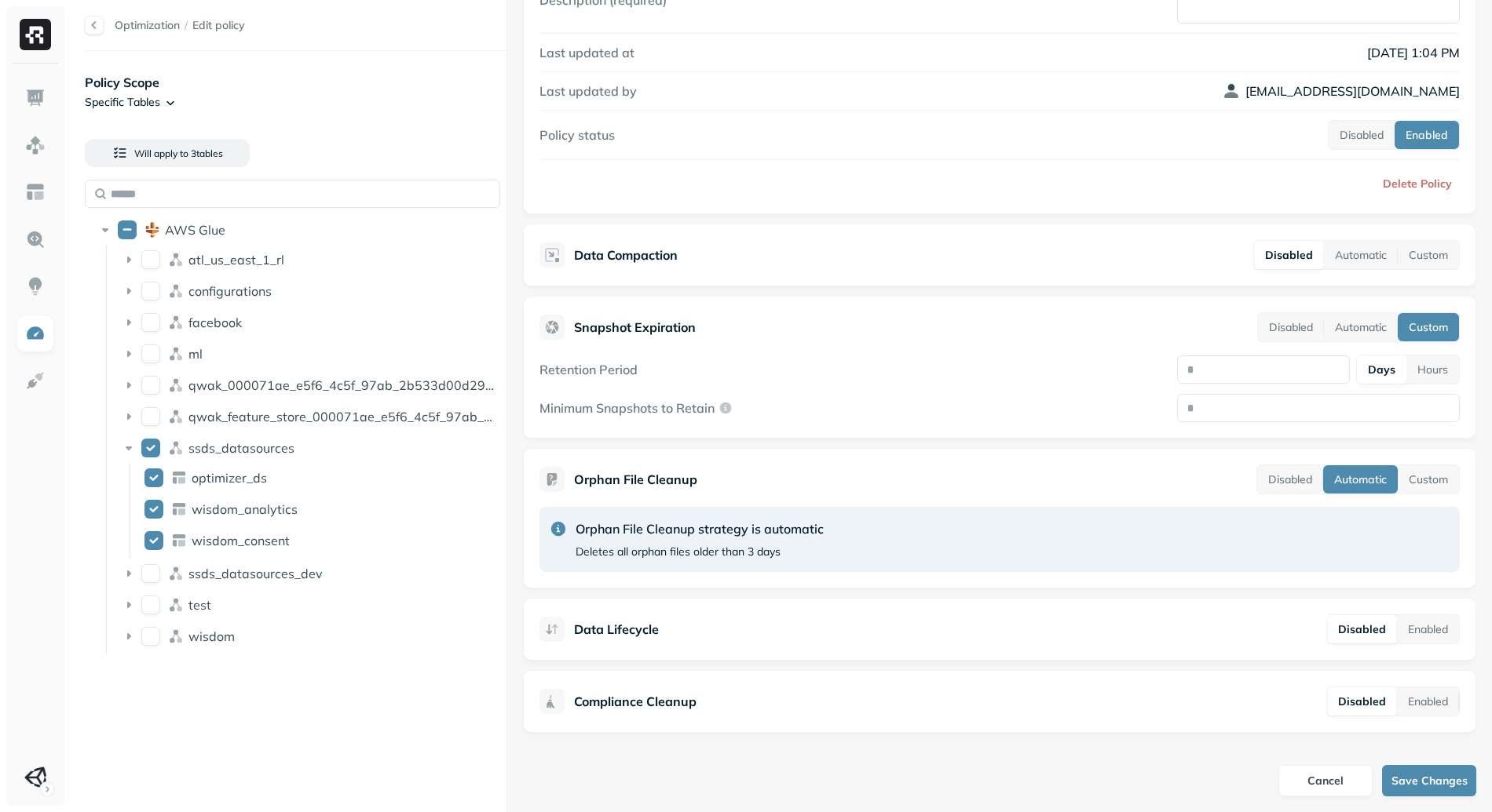
click at [596, 633] on p "Data Lifecycle" at bounding box center [615, 629] width 85 height 19
drag, startPoint x: 634, startPoint y: 638, endPoint x: 642, endPoint y: 642, distance: 8.9
click at [642, 642] on div "Data Lifecycle Disabled Enabled" at bounding box center [999, 629] width 920 height 30
click at [573, 629] on div "Data Lifecycle" at bounding box center [599, 629] width 119 height 25
click at [578, 628] on p "Data Lifecycle" at bounding box center [615, 629] width 85 height 19
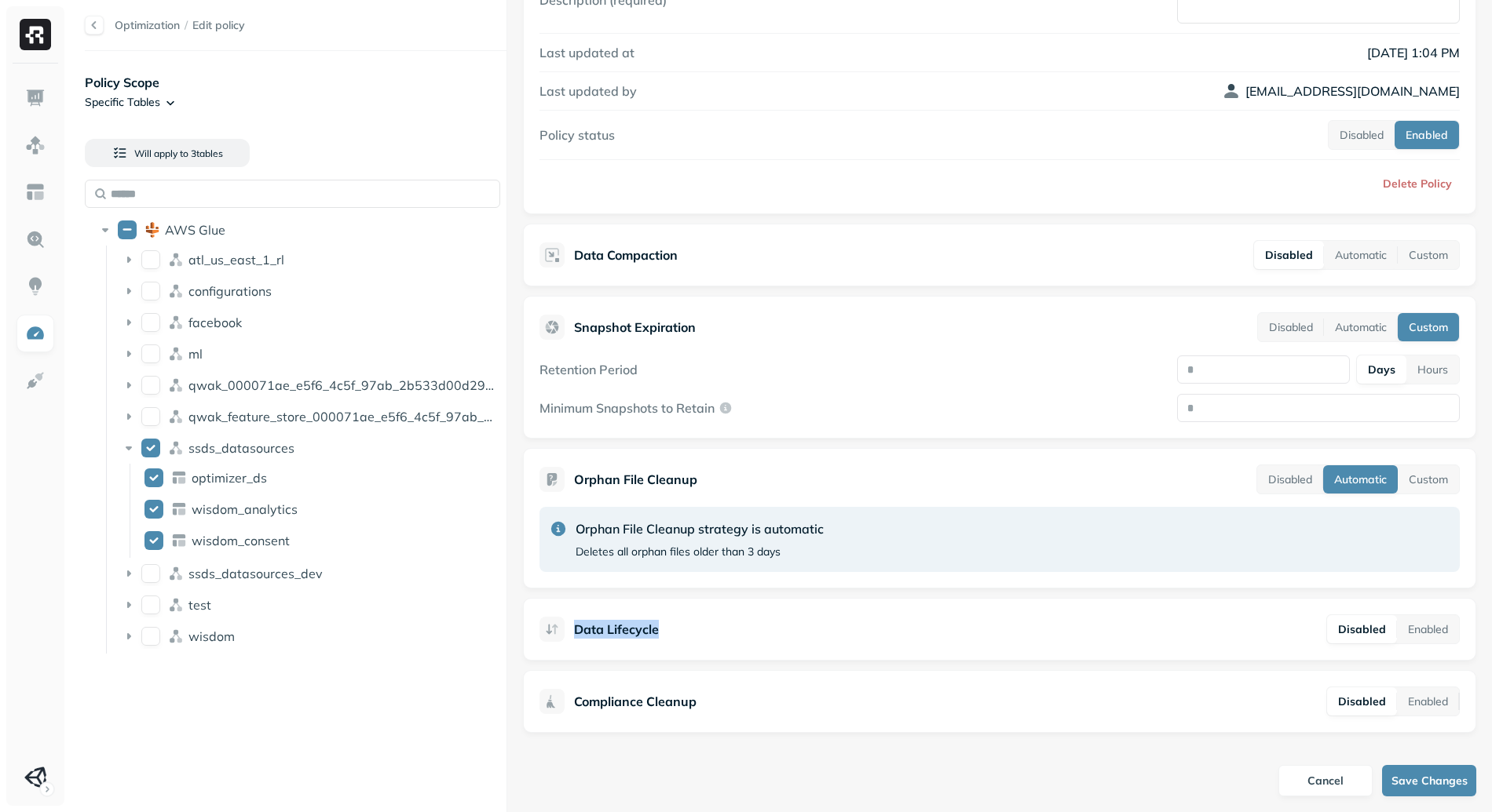
drag, startPoint x: 578, startPoint y: 628, endPoint x: 653, endPoint y: 632, distance: 75.1
click at [653, 632] on p "Data Lifecycle" at bounding box center [615, 629] width 85 height 19
click at [655, 632] on p "Data Lifecycle" at bounding box center [615, 629] width 85 height 19
click at [31, 96] on img at bounding box center [35, 98] width 21 height 21
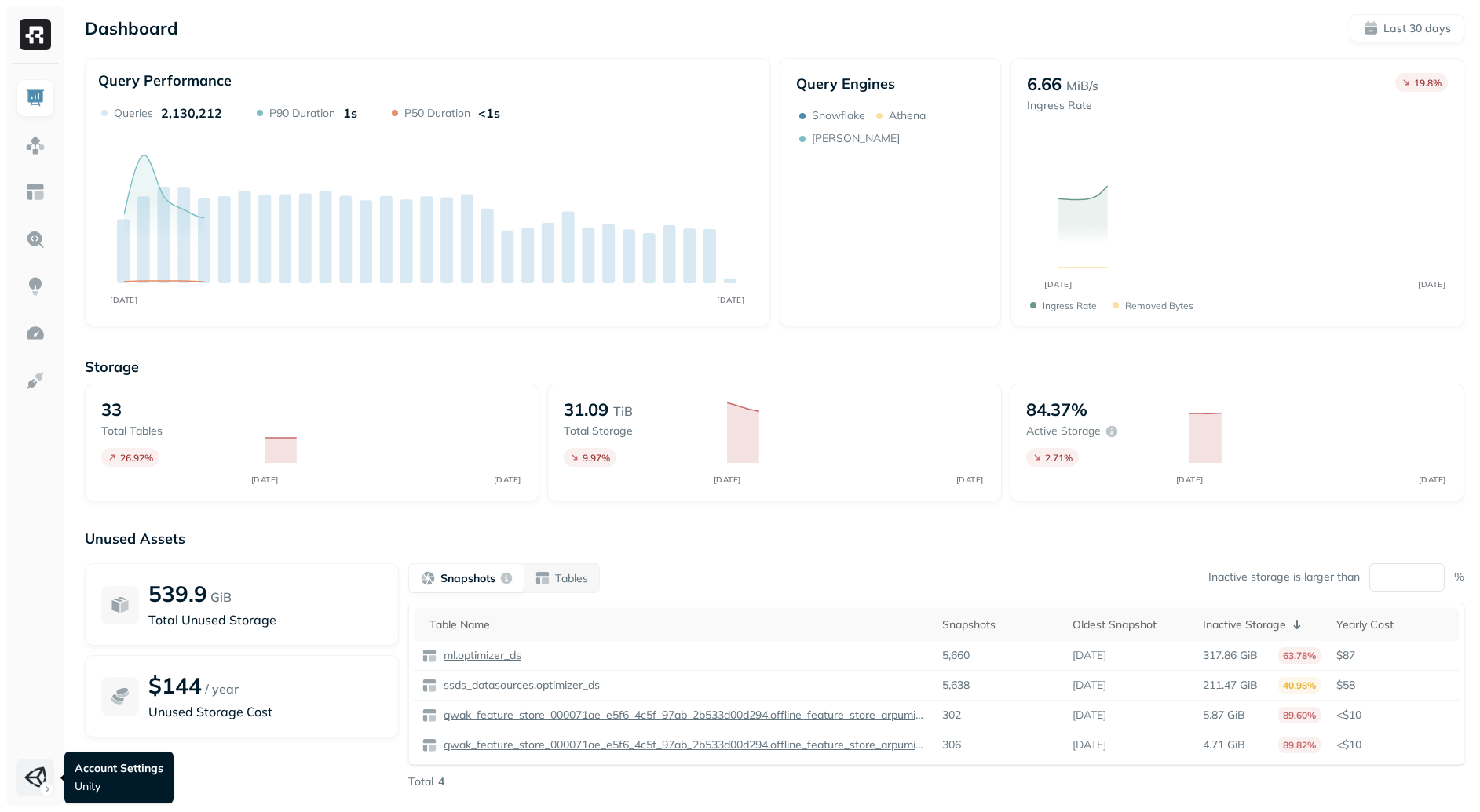
click at [37, 791] on html "Dashboard Last 30 days Query Performance SEP [DATE] Queries 2,130,212 P90 Durat…" at bounding box center [740, 436] width 1480 height 874
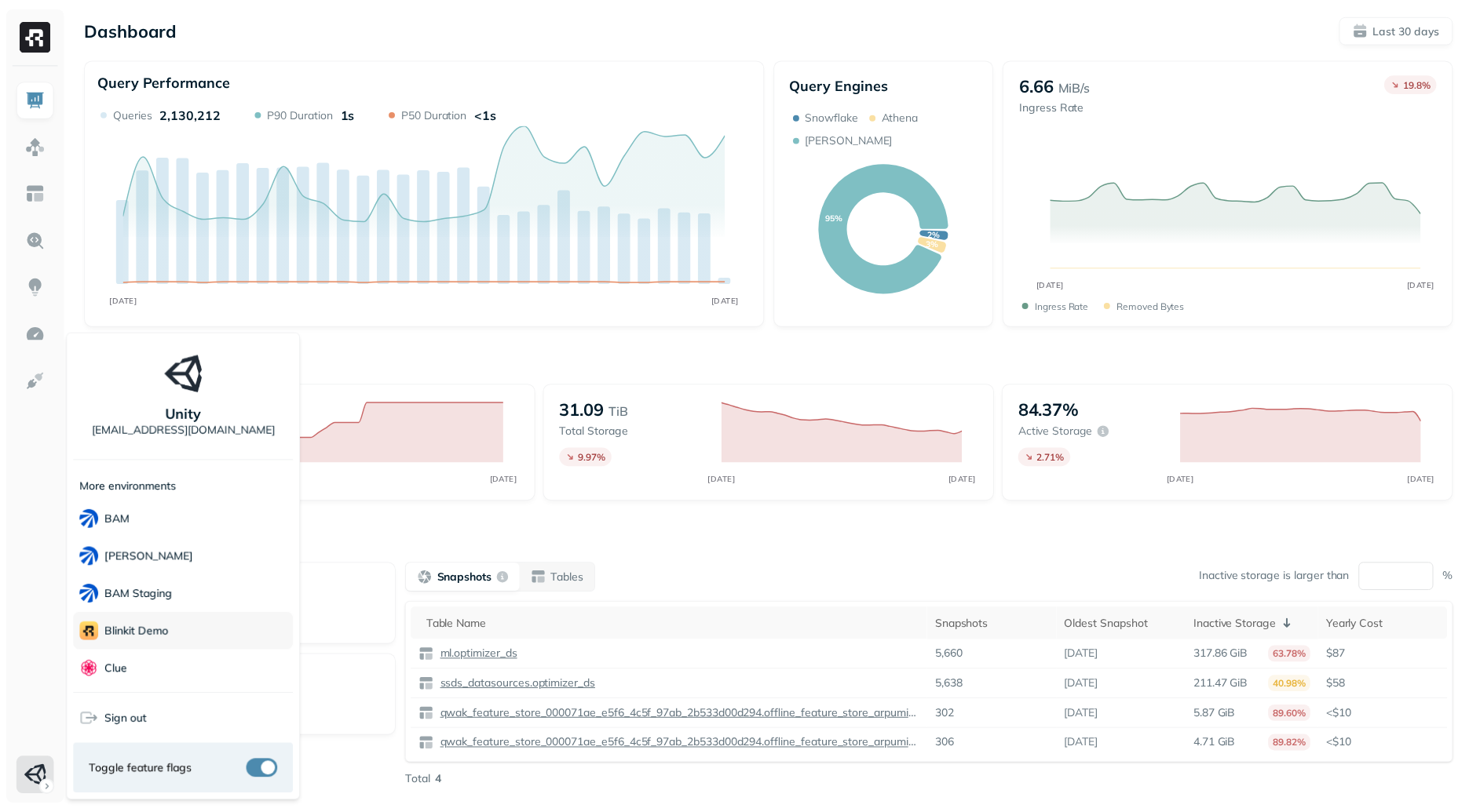
scroll to position [184, 0]
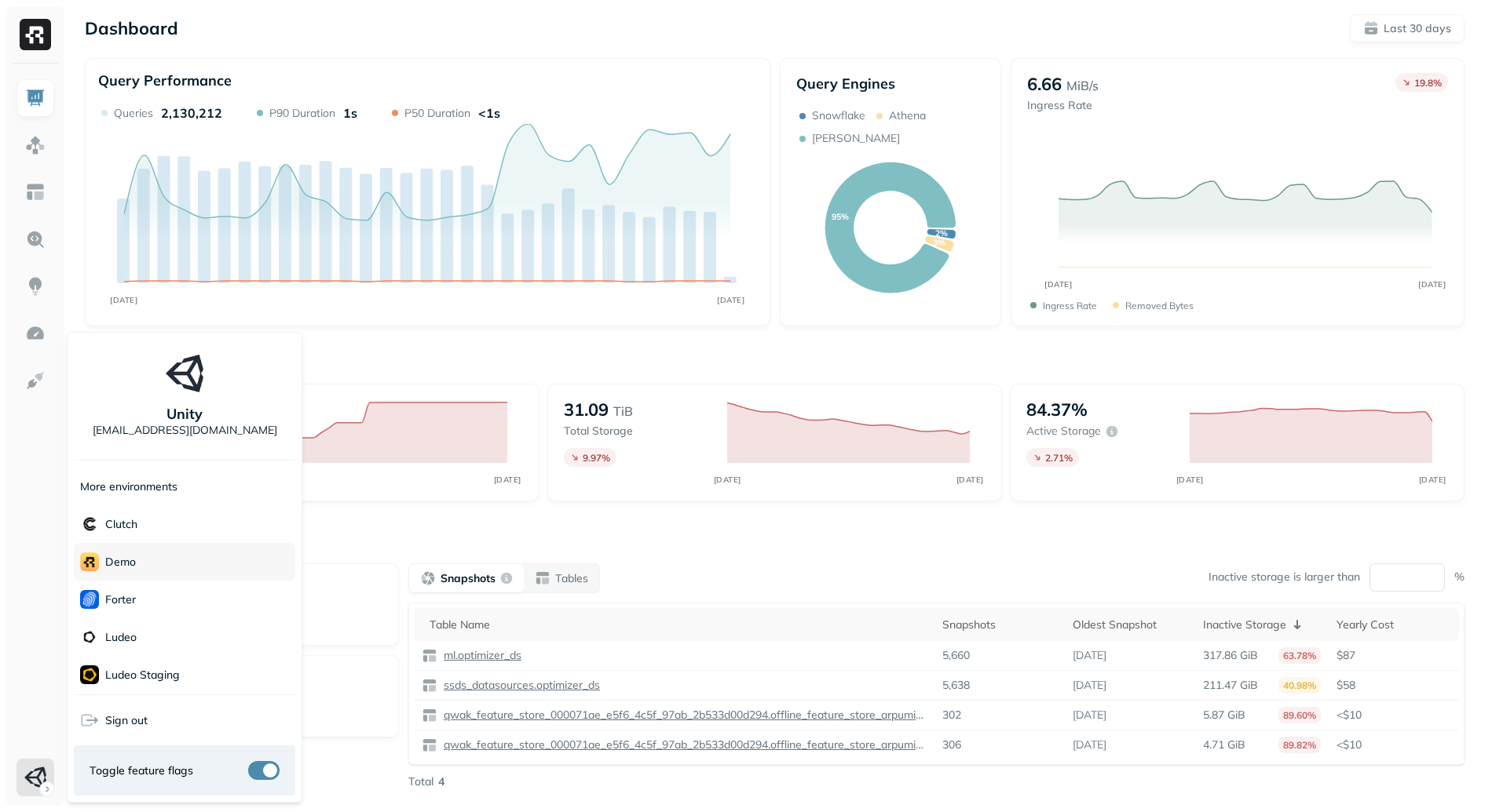
click at [157, 564] on div "demo" at bounding box center [184, 562] width 221 height 37
click at [406, 517] on html "Dashboard Last 30 days Query Performance SEP [DATE] Queries 2,130,212 P90 Durat…" at bounding box center [746, 436] width 1492 height 874
